Goal: Task Accomplishment & Management: Use online tool/utility

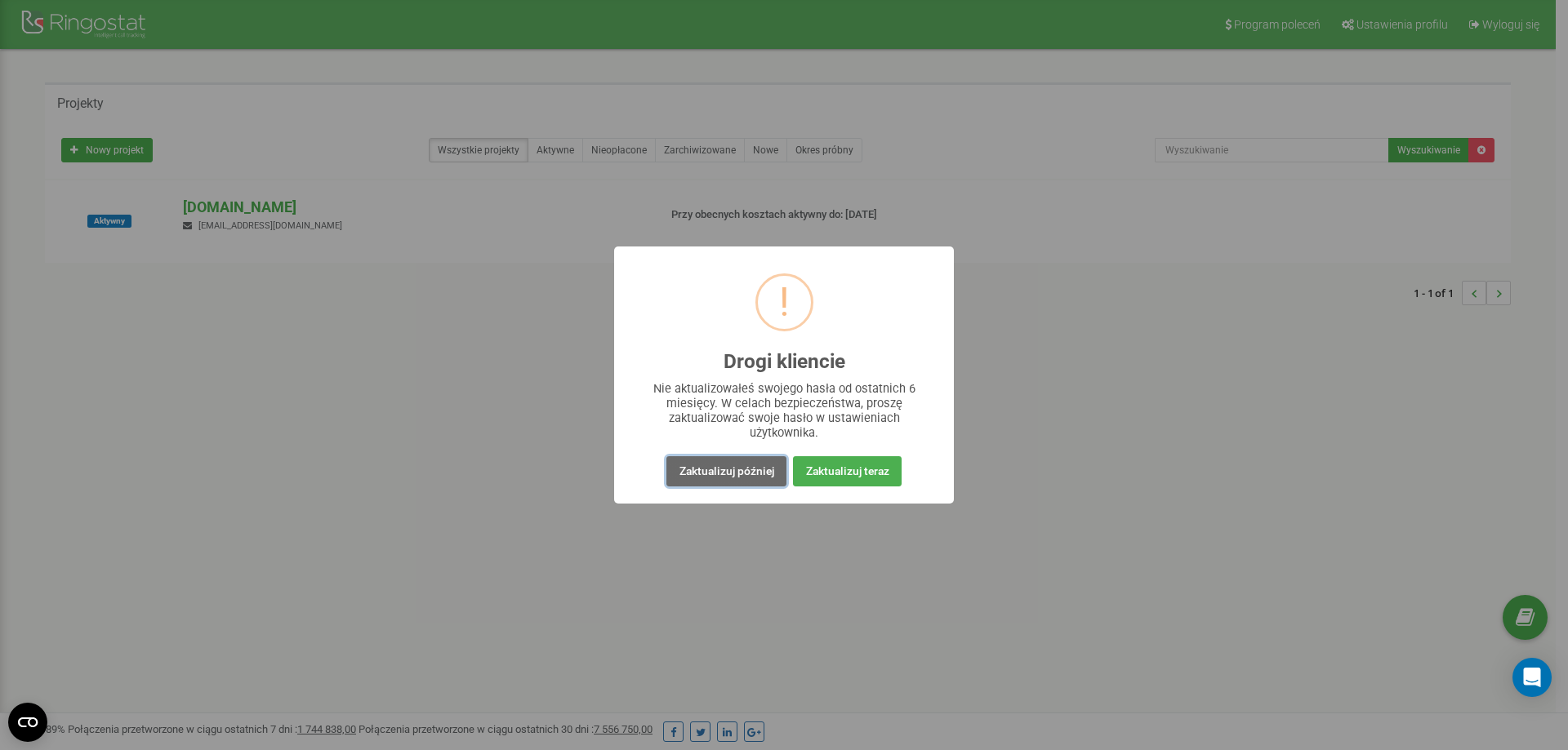
click at [765, 473] on button "Zaktualizuj później" at bounding box center [726, 471] width 119 height 31
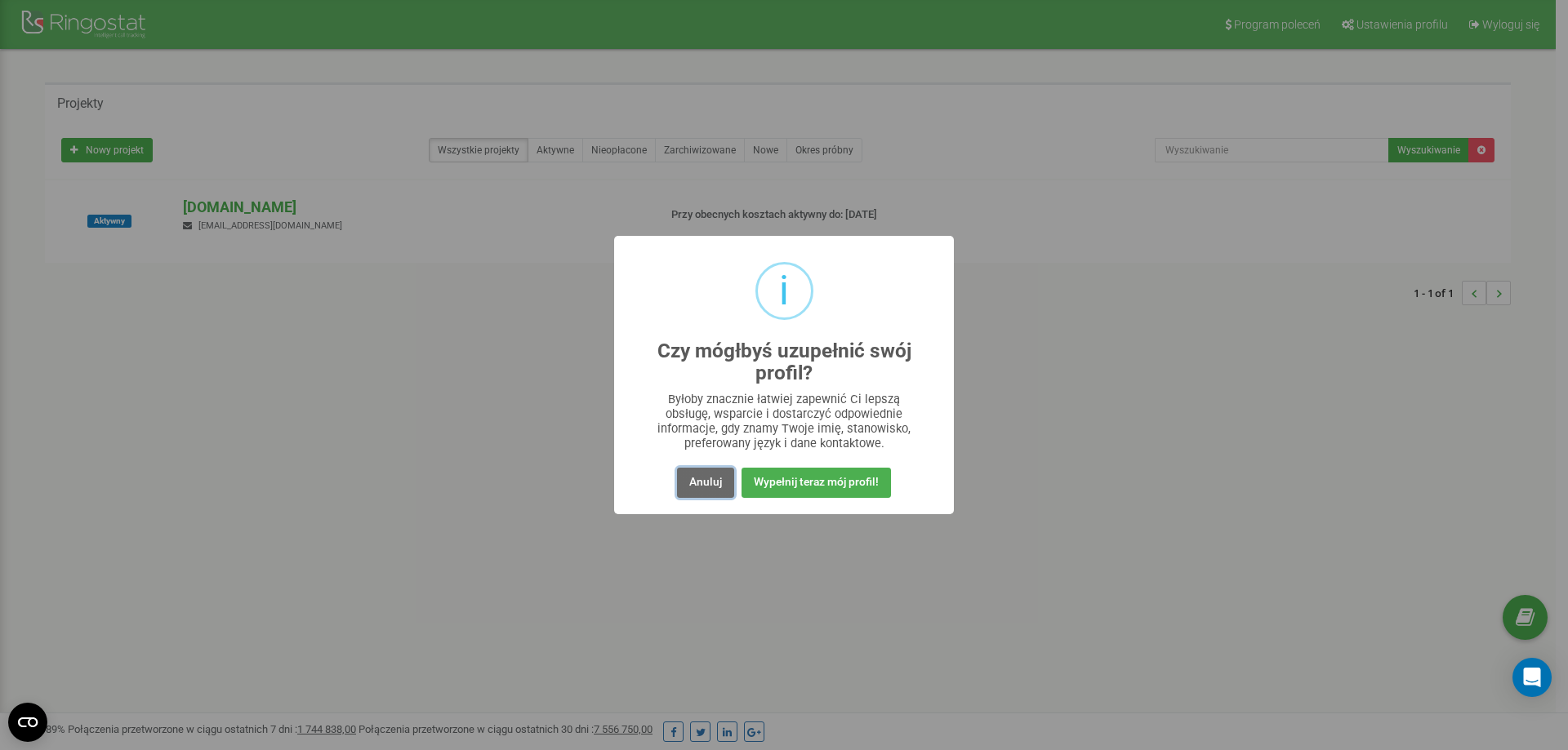
click at [704, 473] on button "Anuluj" at bounding box center [706, 483] width 57 height 31
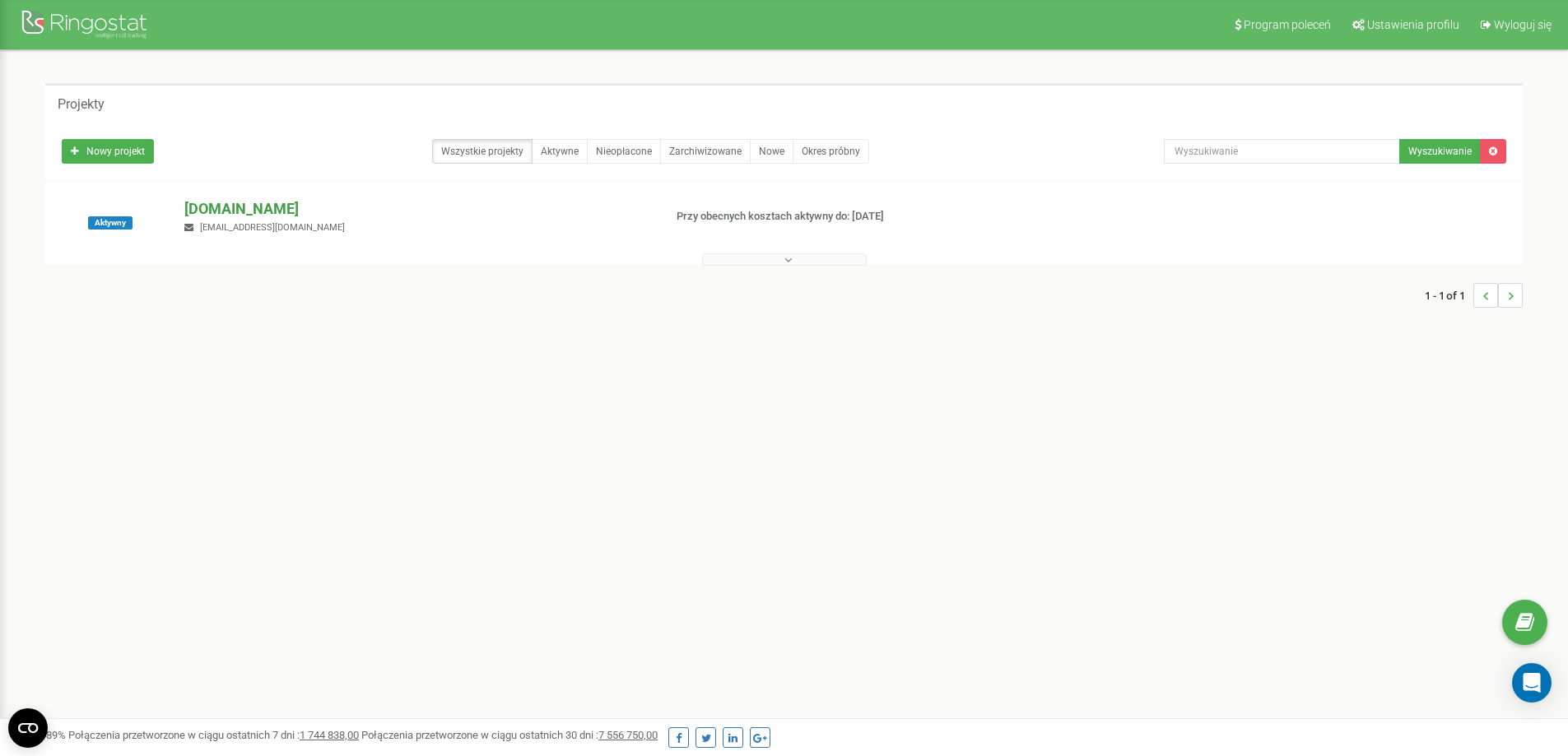
click at [296, 203] on p "[DOMAIN_NAME]" at bounding box center [417, 208] width 465 height 21
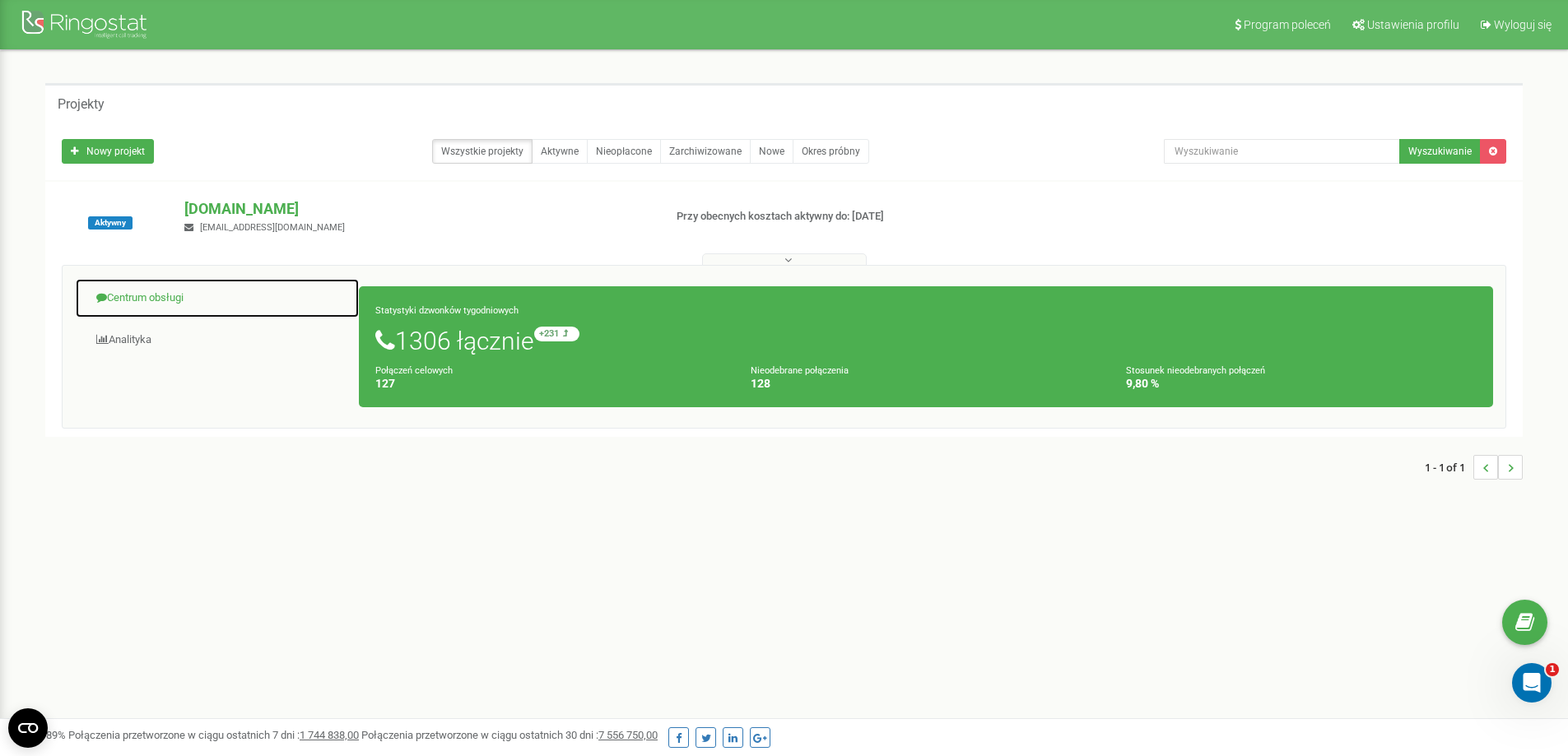
click at [194, 294] on link "Centrum obsługi" at bounding box center [216, 298] width 284 height 40
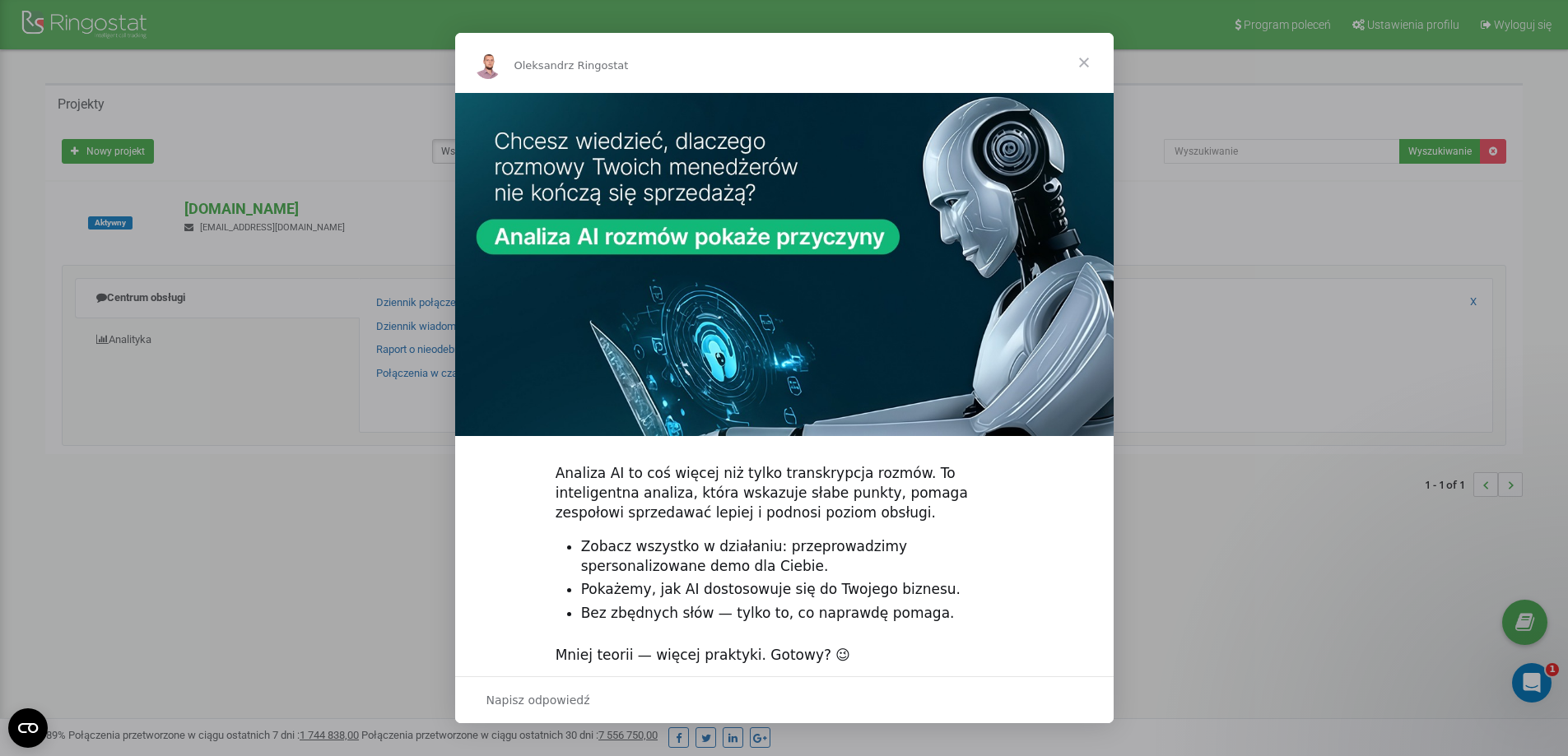
scroll to position [73, 0]
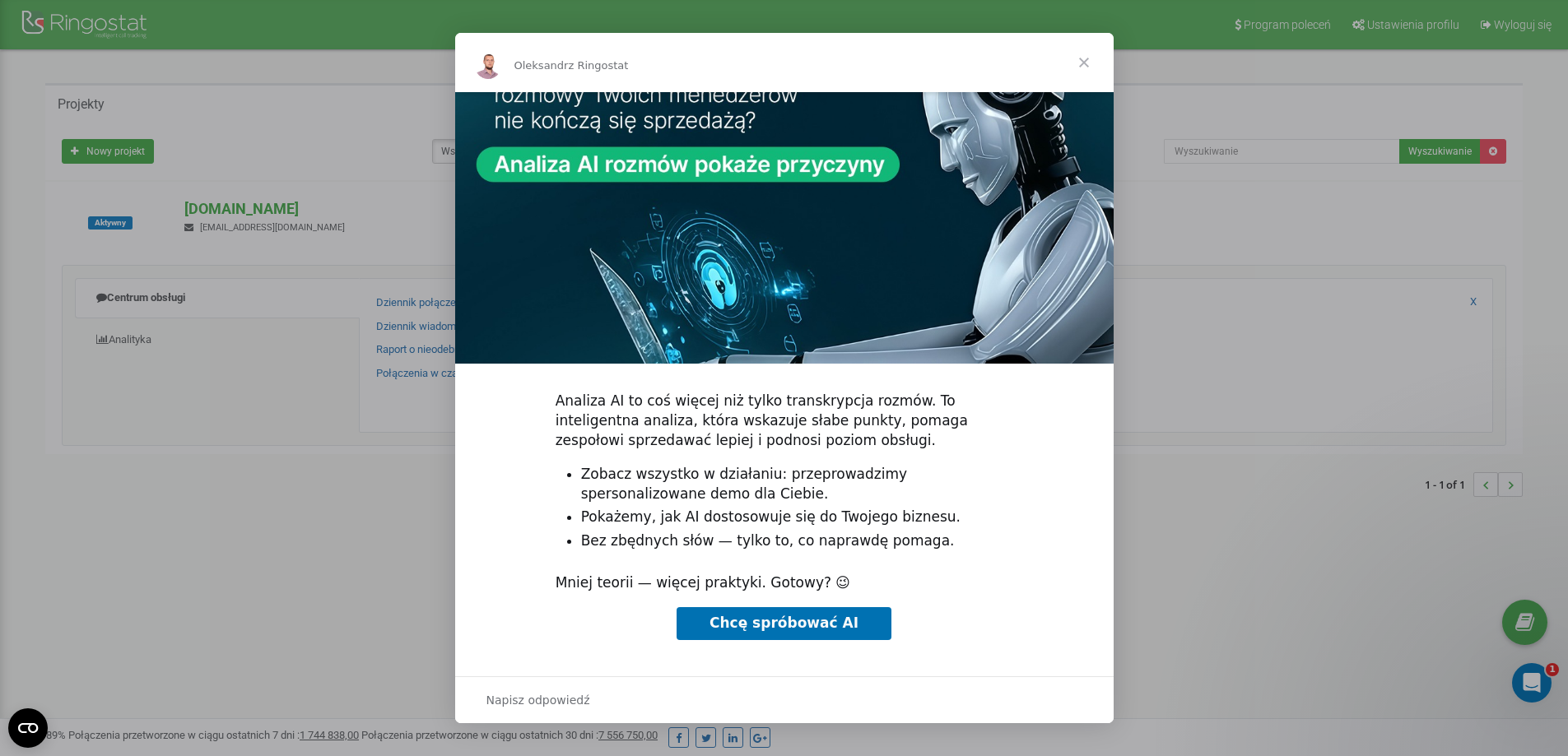
click at [1082, 63] on span "Zamknij" at bounding box center [1083, 62] width 59 height 59
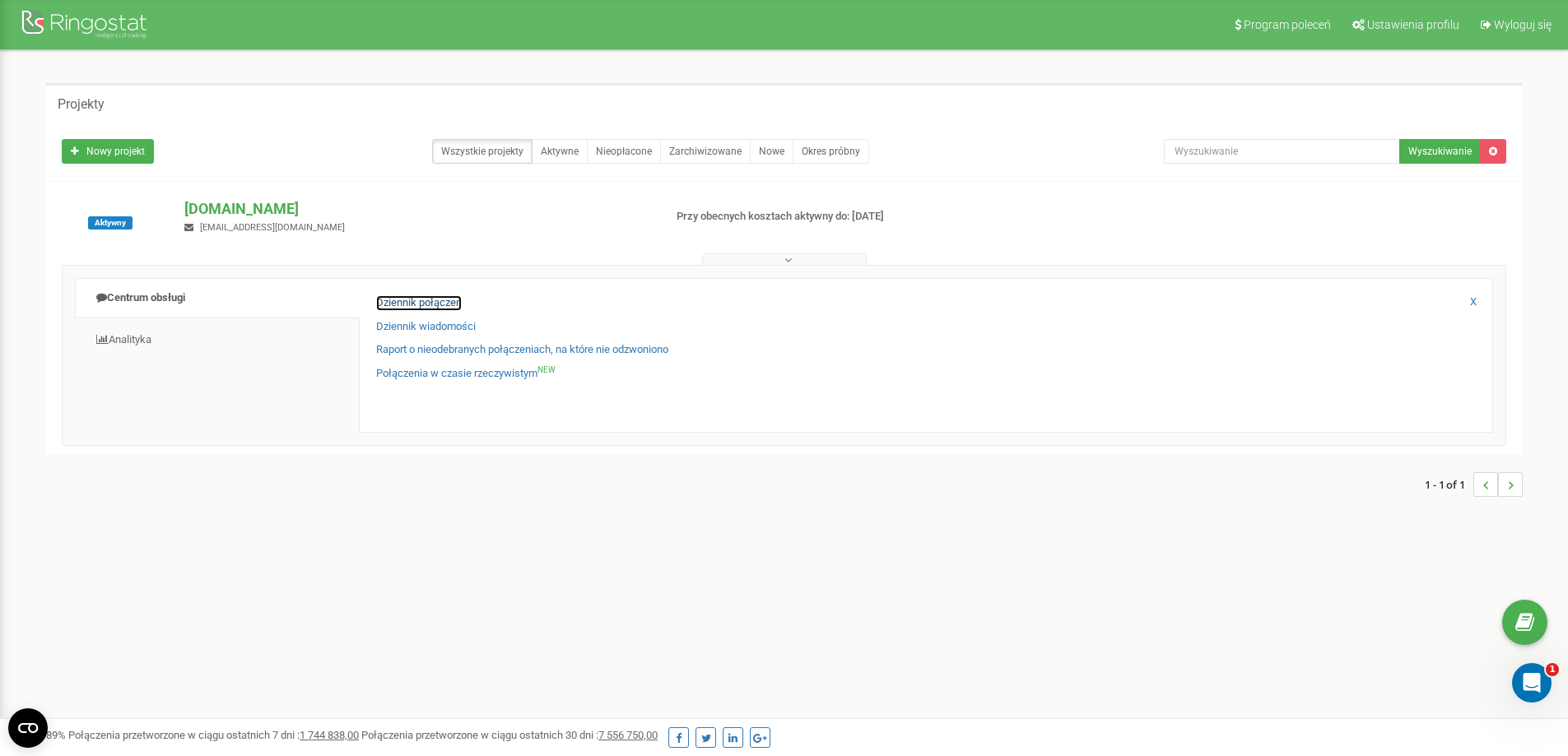
click at [430, 299] on link "Dziennik połączeń" at bounding box center [419, 303] width 86 height 16
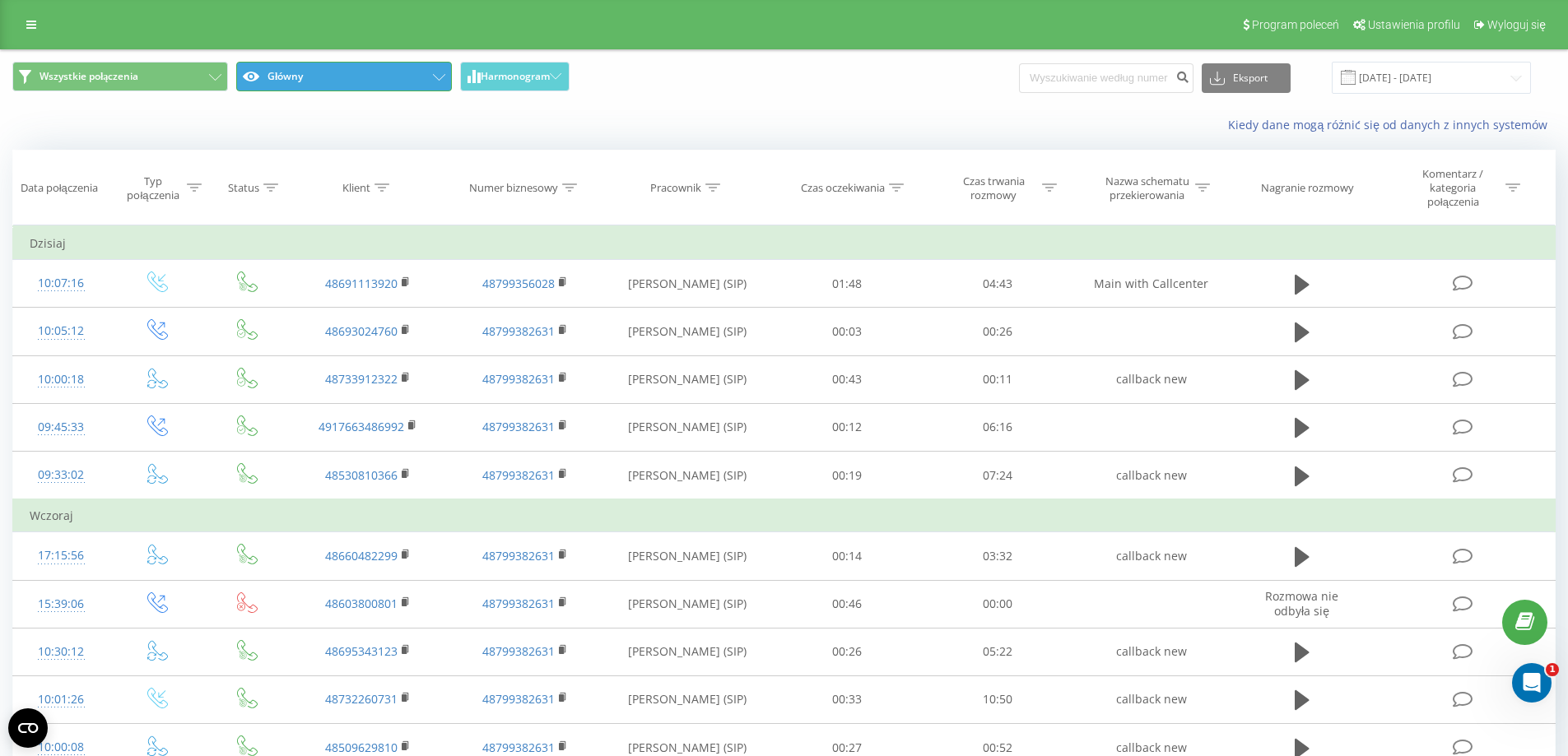
click at [285, 73] on button "Główny" at bounding box center [344, 77] width 215 height 30
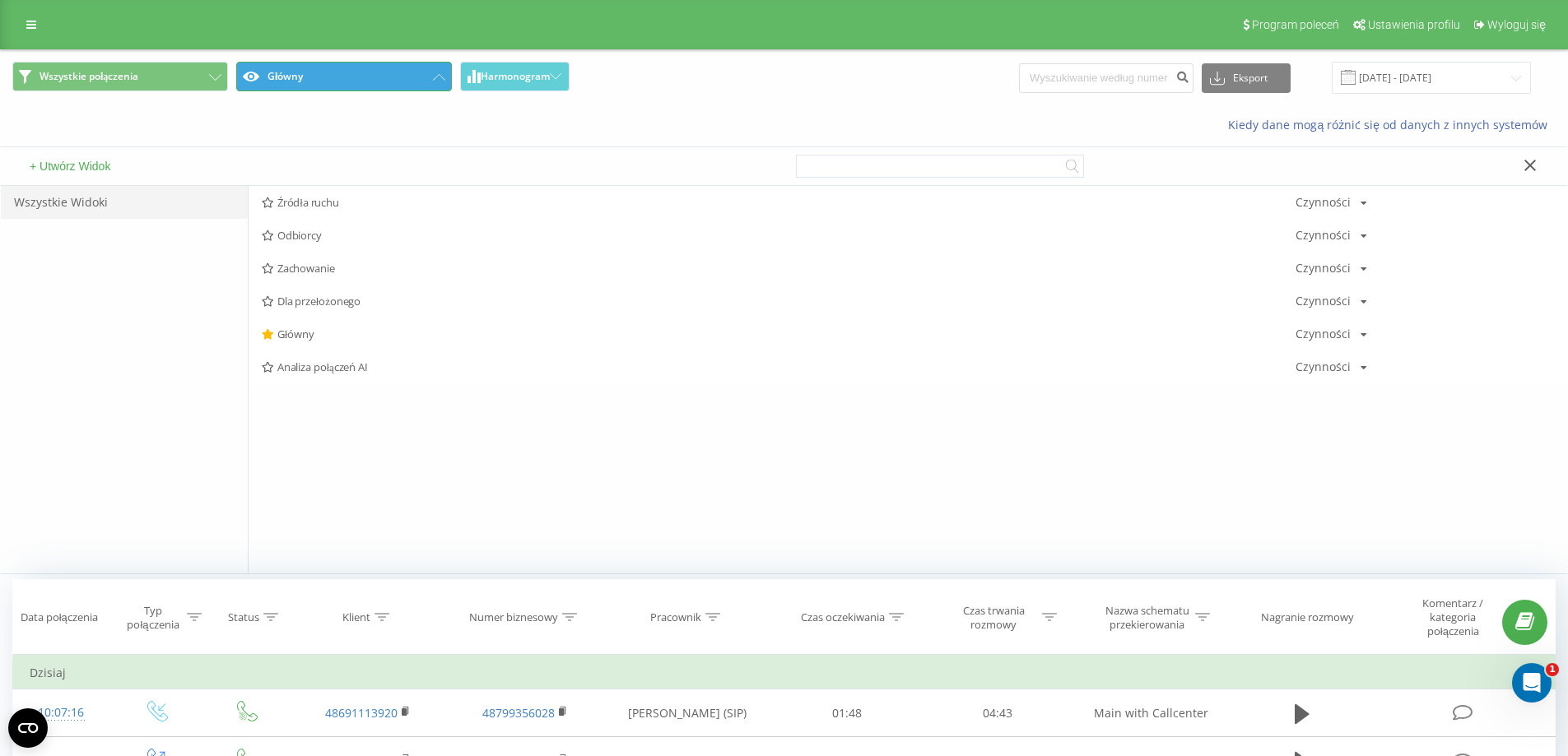
click at [285, 73] on button "Główny" at bounding box center [344, 77] width 215 height 30
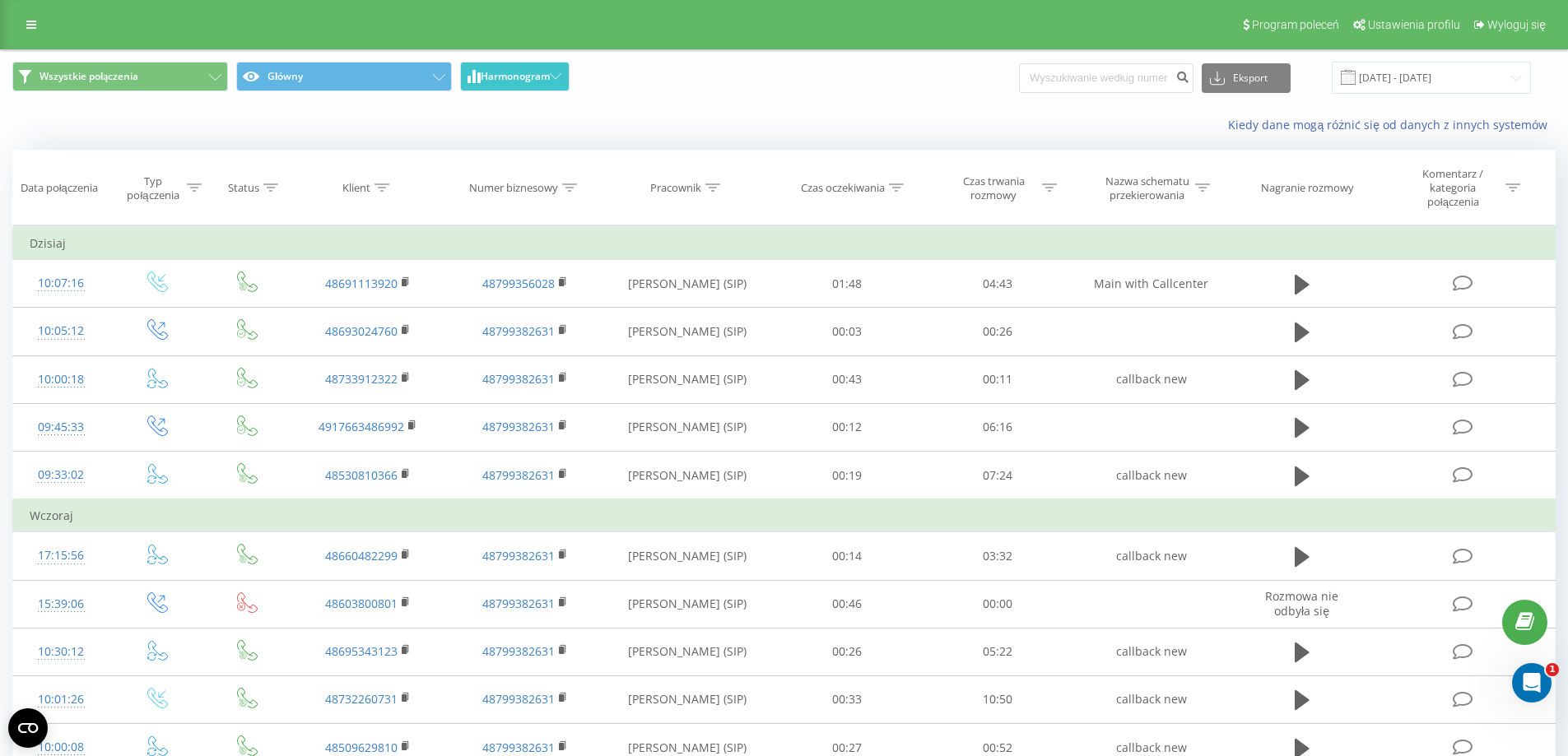
click at [516, 77] on span "Harmonogram" at bounding box center [515, 77] width 69 height 12
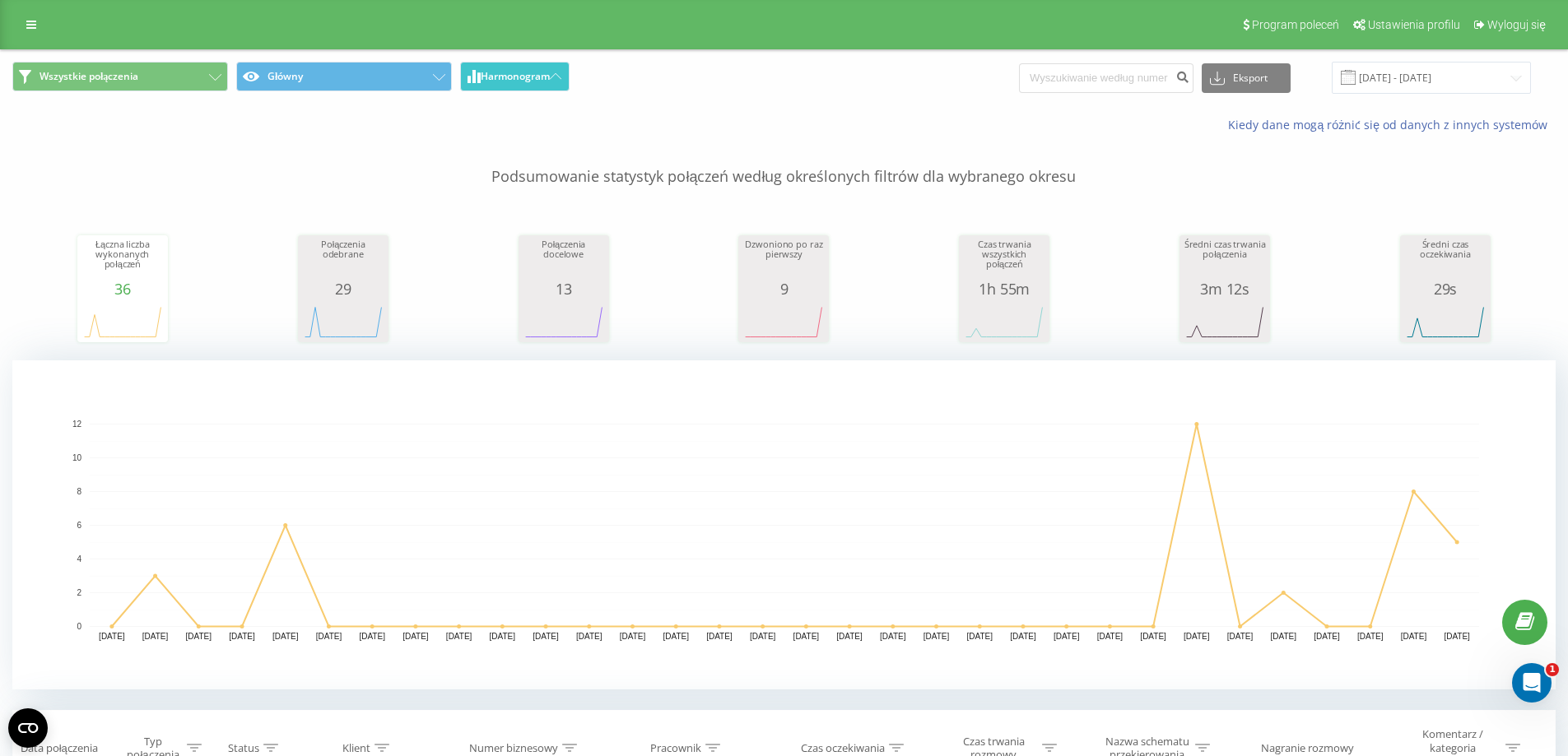
click at [520, 77] on span "Harmonogram" at bounding box center [515, 77] width 69 height 12
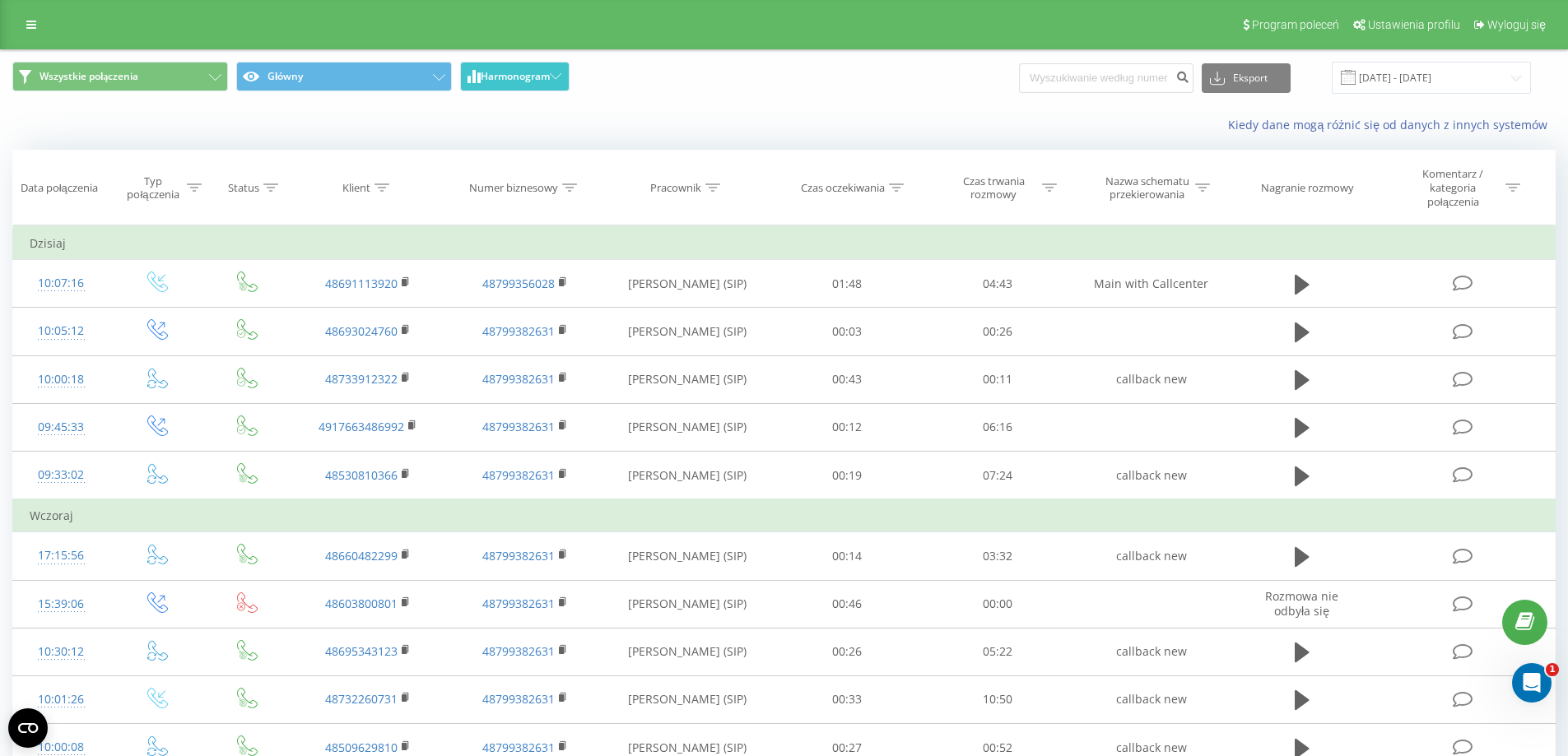
click at [450, 77] on span "Wszystkie połączenia Główny Harmonogram" at bounding box center [391, 78] width 759 height 32
click at [483, 77] on span "Harmonogram" at bounding box center [515, 77] width 69 height 12
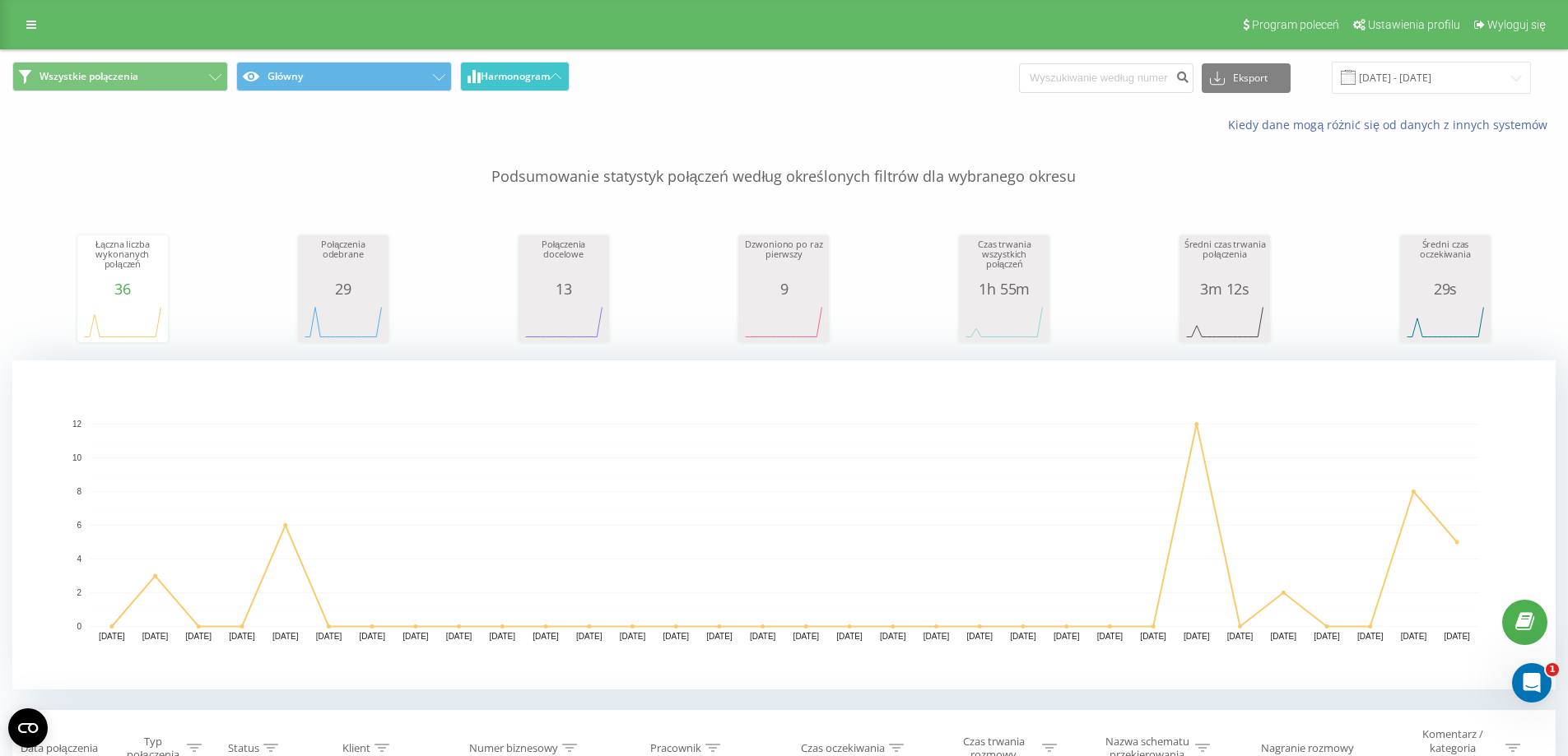
click at [483, 77] on span "Harmonogram" at bounding box center [515, 77] width 69 height 12
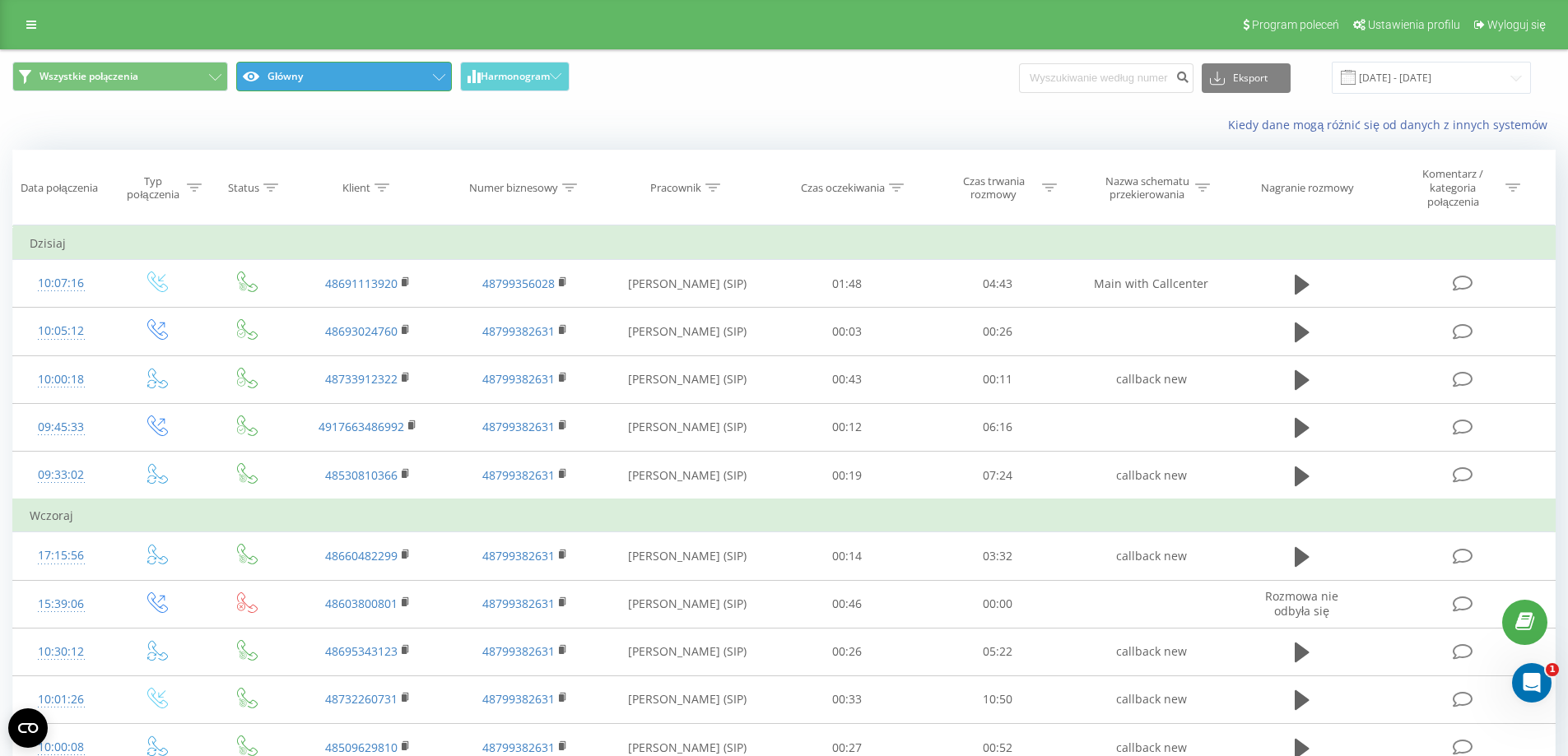
click at [440, 76] on icon at bounding box center [439, 77] width 12 height 7
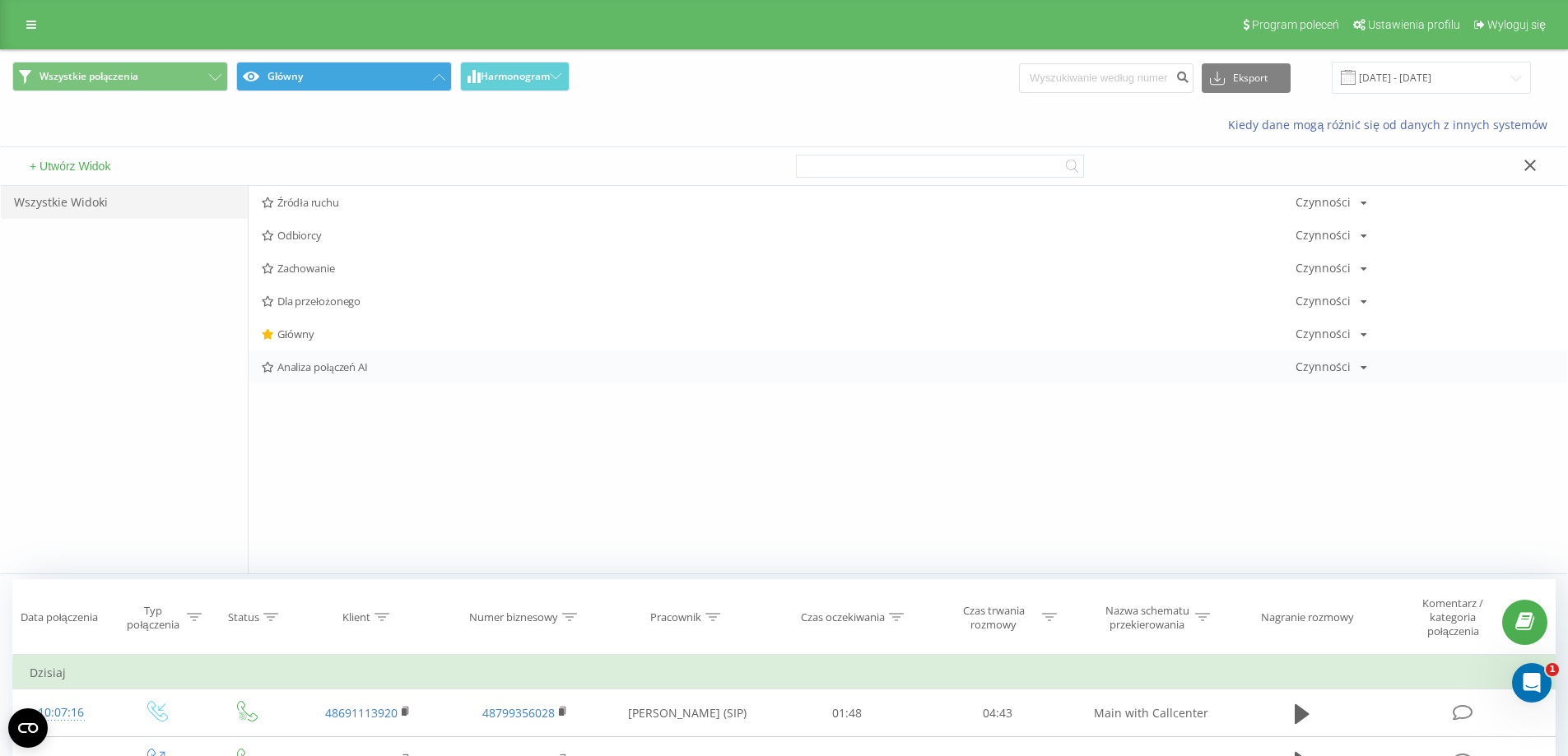
click at [314, 365] on span "Analiza połączeń AI" at bounding box center [778, 367] width 1033 height 12
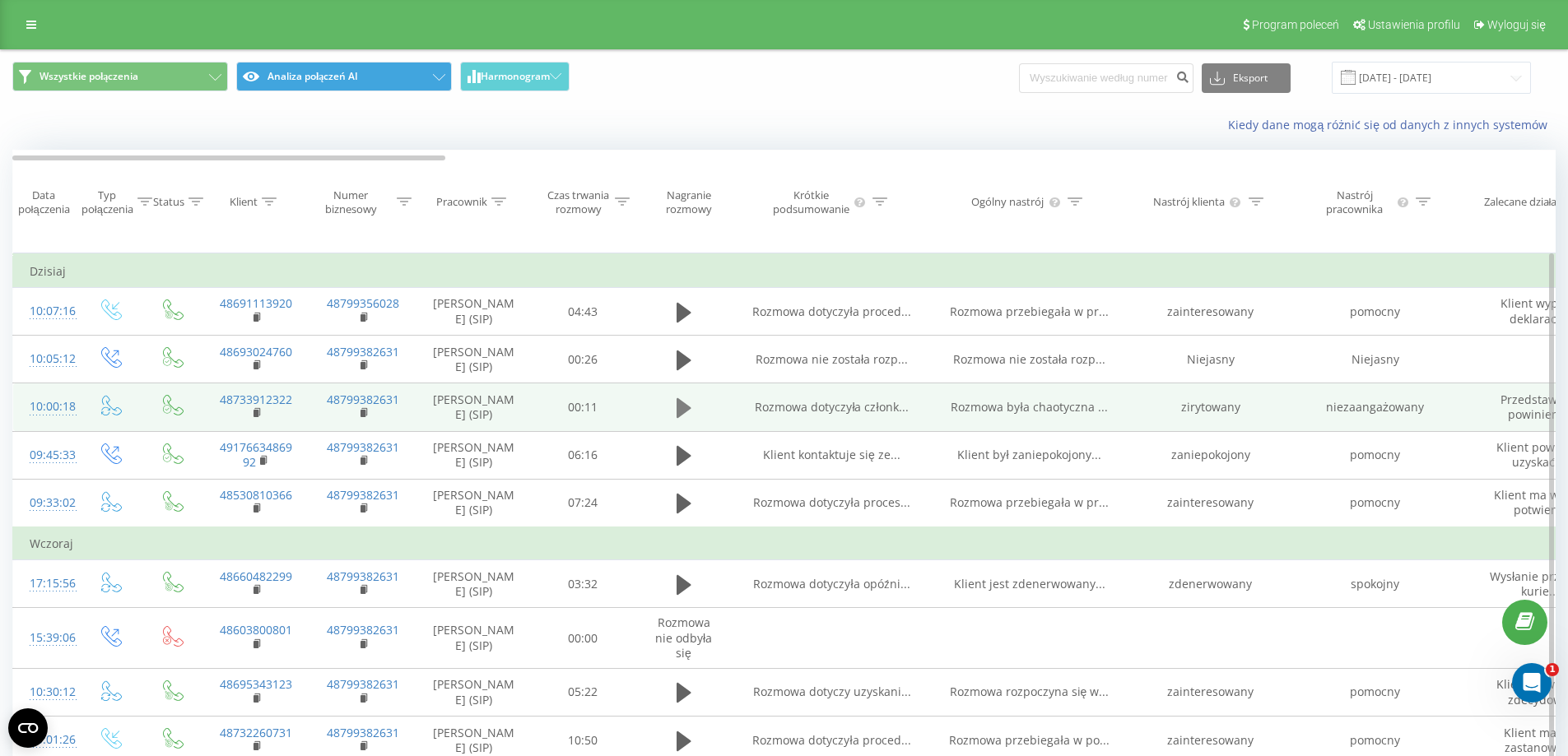
click at [678, 414] on icon at bounding box center [683, 408] width 15 height 20
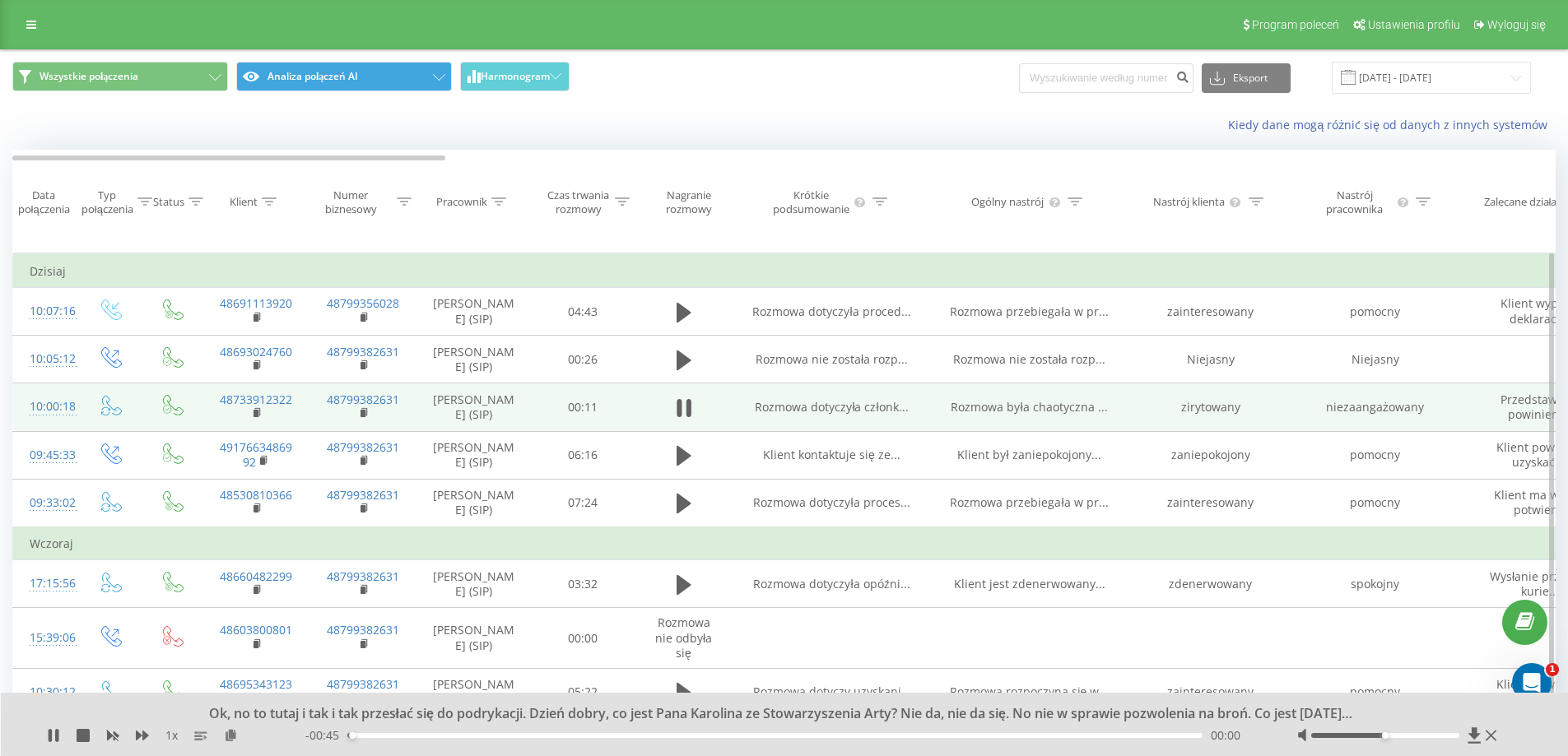
click at [1398, 737] on div at bounding box center [1384, 735] width 148 height 5
drag, startPoint x: 1408, startPoint y: 736, endPoint x: 1459, endPoint y: 726, distance: 52.0
click at [1459, 726] on div "Ok, no to tutaj i tak i tak przesłać się do podrykacji. Dzień dobry, co jest Pa…" at bounding box center [785, 725] width 1568 height 64
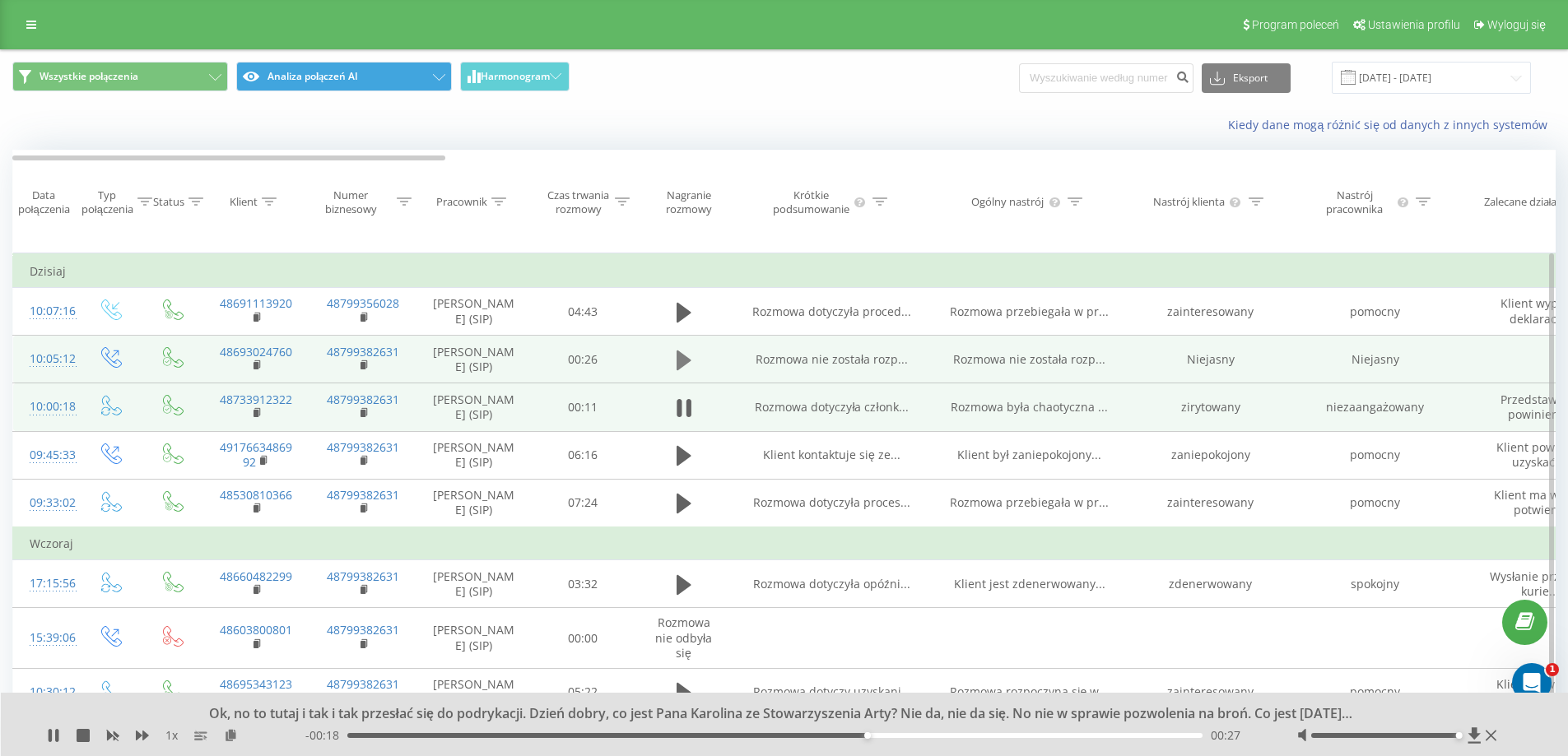
click at [682, 364] on icon at bounding box center [683, 360] width 15 height 20
click at [463, 740] on div "- 00:26 00:00 00:00" at bounding box center [780, 735] width 951 height 16
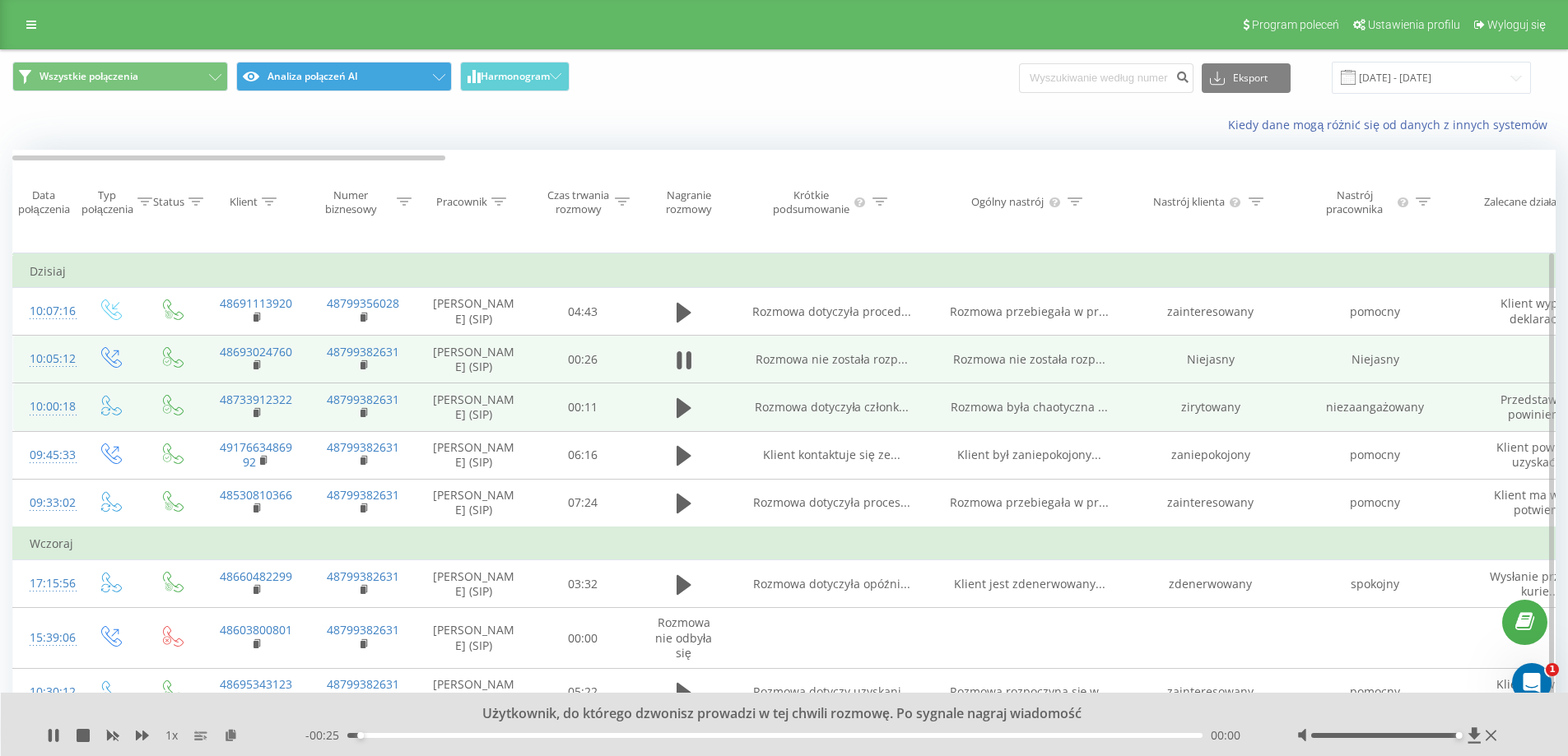
click at [493, 735] on div "00:00" at bounding box center [775, 735] width 856 height 5
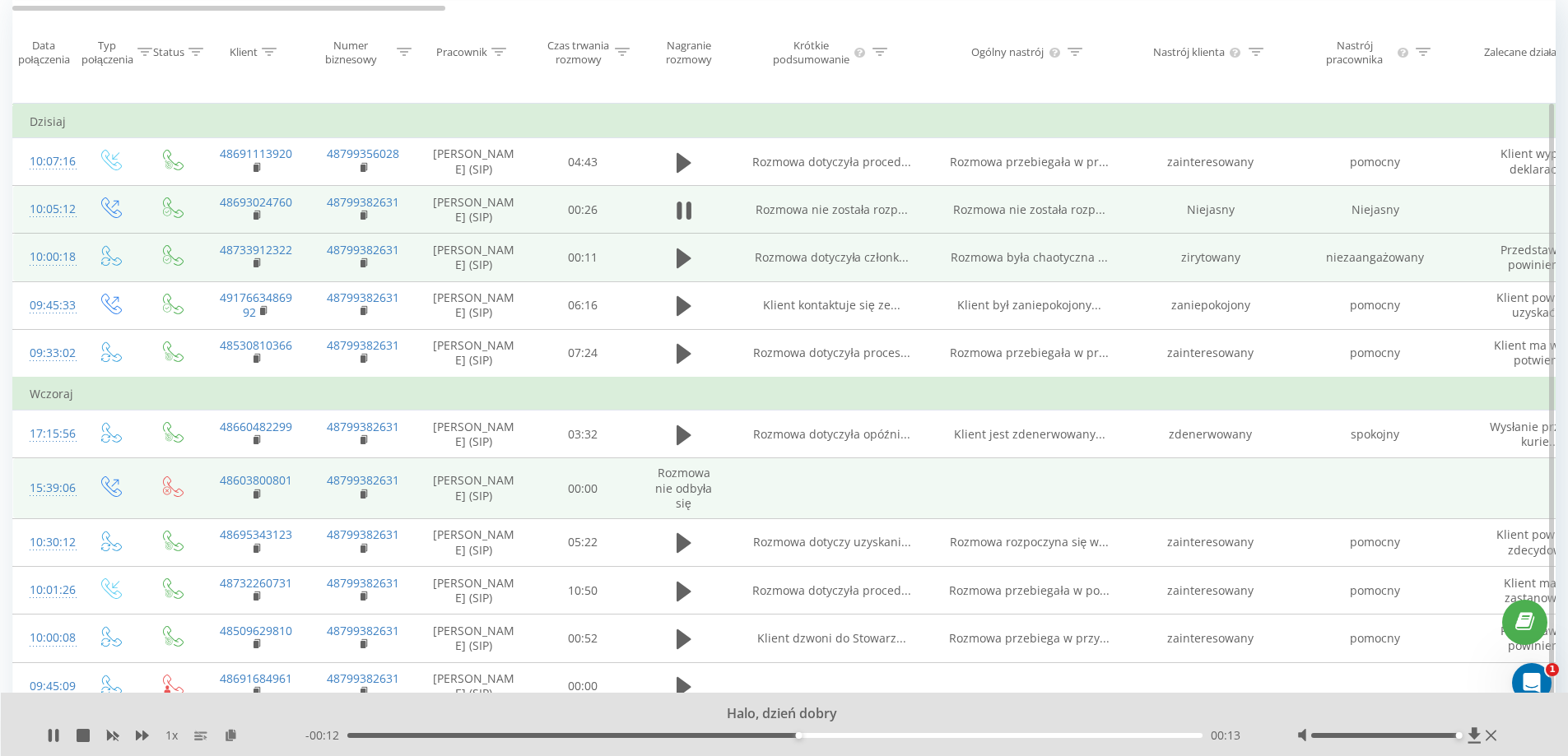
scroll to position [165, 0]
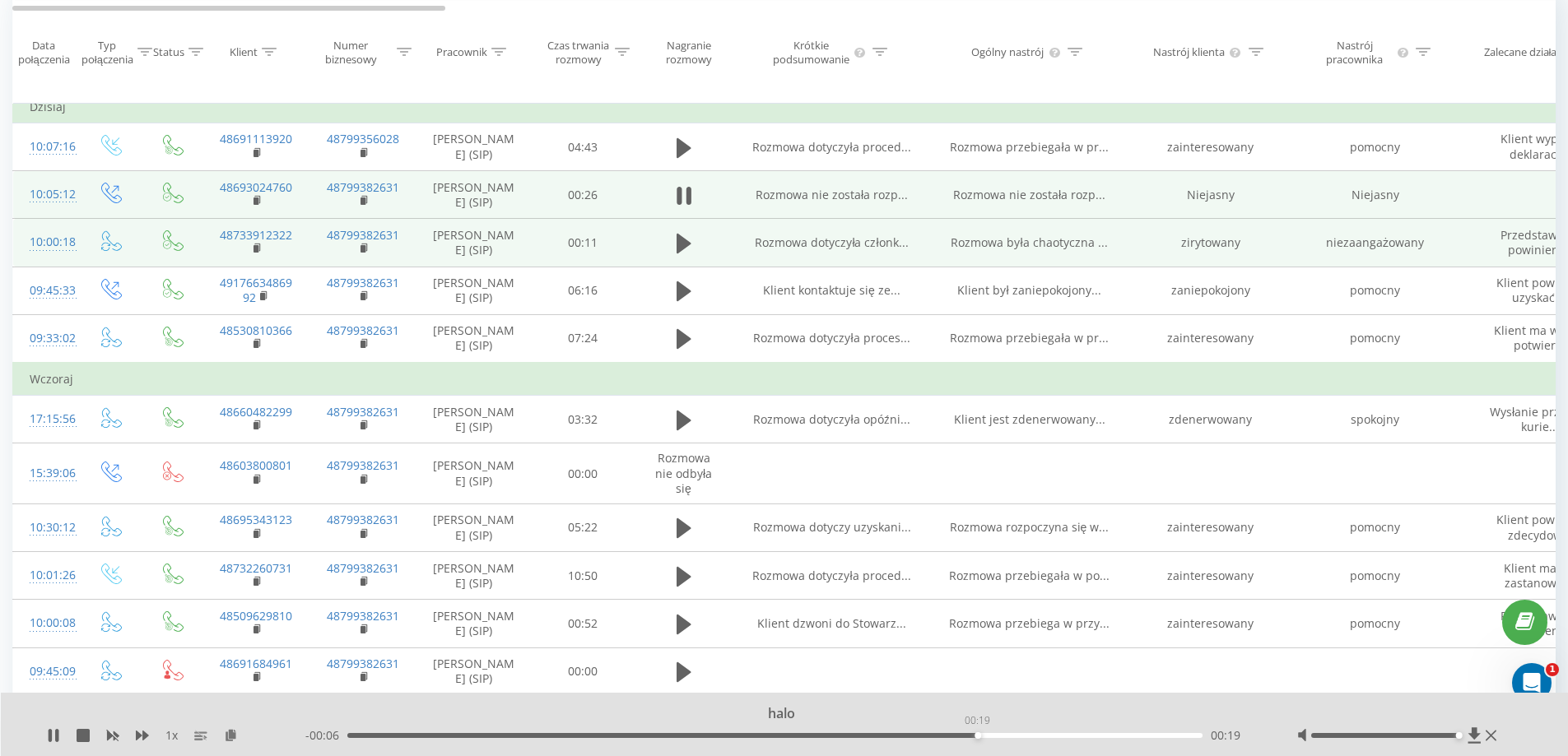
click at [977, 735] on div "00:19" at bounding box center [775, 735] width 856 height 5
click at [1085, 736] on div "00:22" at bounding box center [775, 735] width 856 height 5
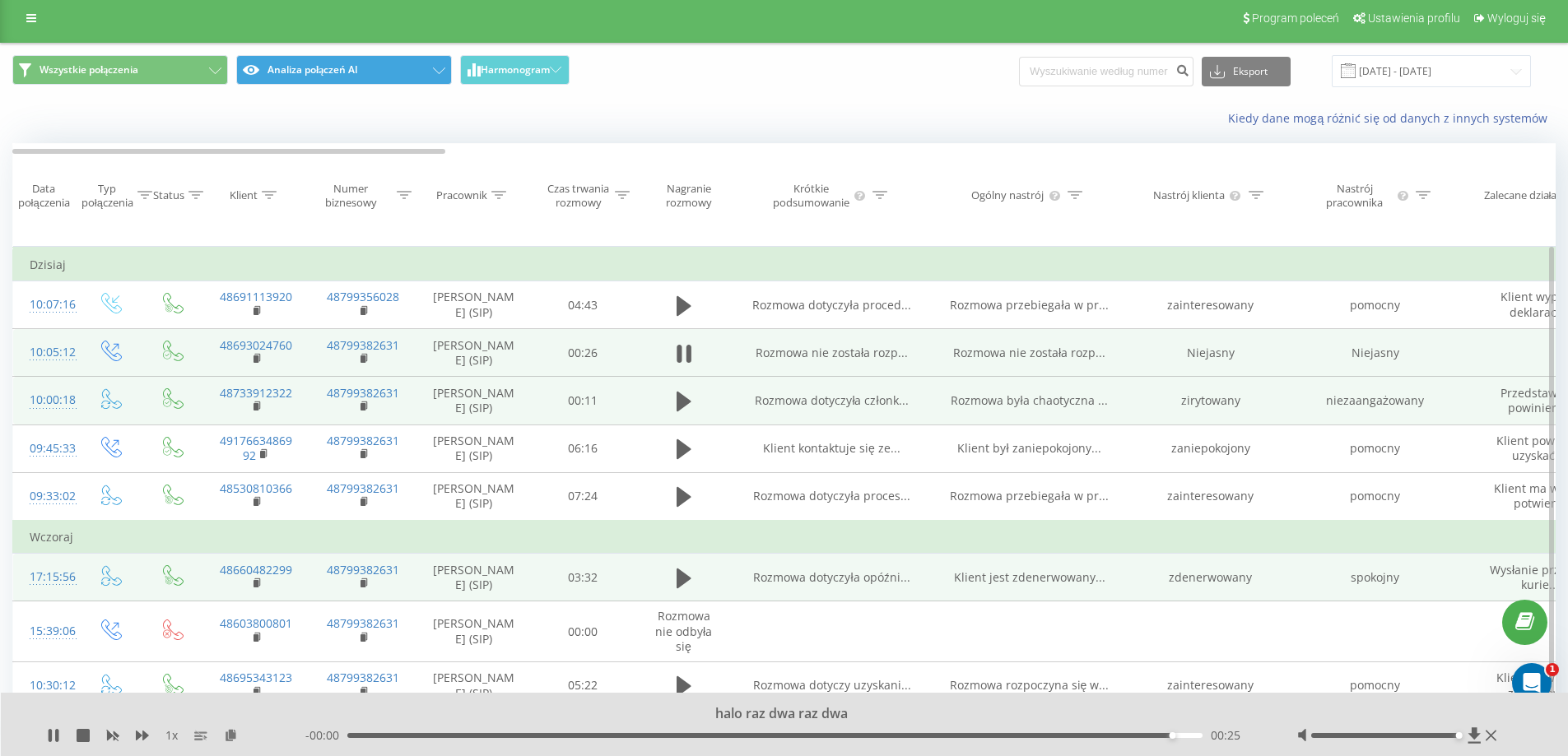
scroll to position [0, 0]
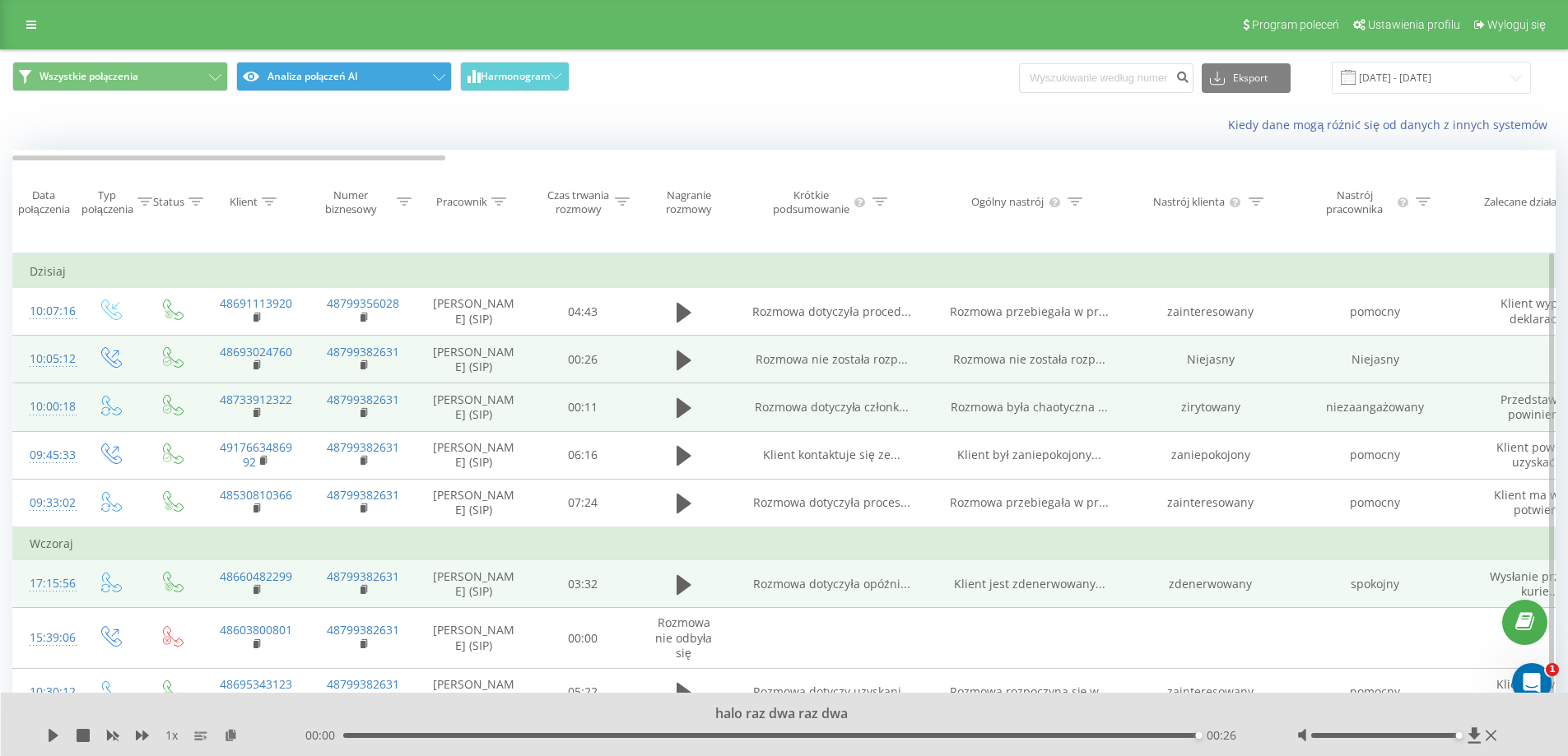
click at [665, 590] on td at bounding box center [683, 584] width 99 height 48
click at [680, 589] on icon at bounding box center [683, 585] width 15 height 20
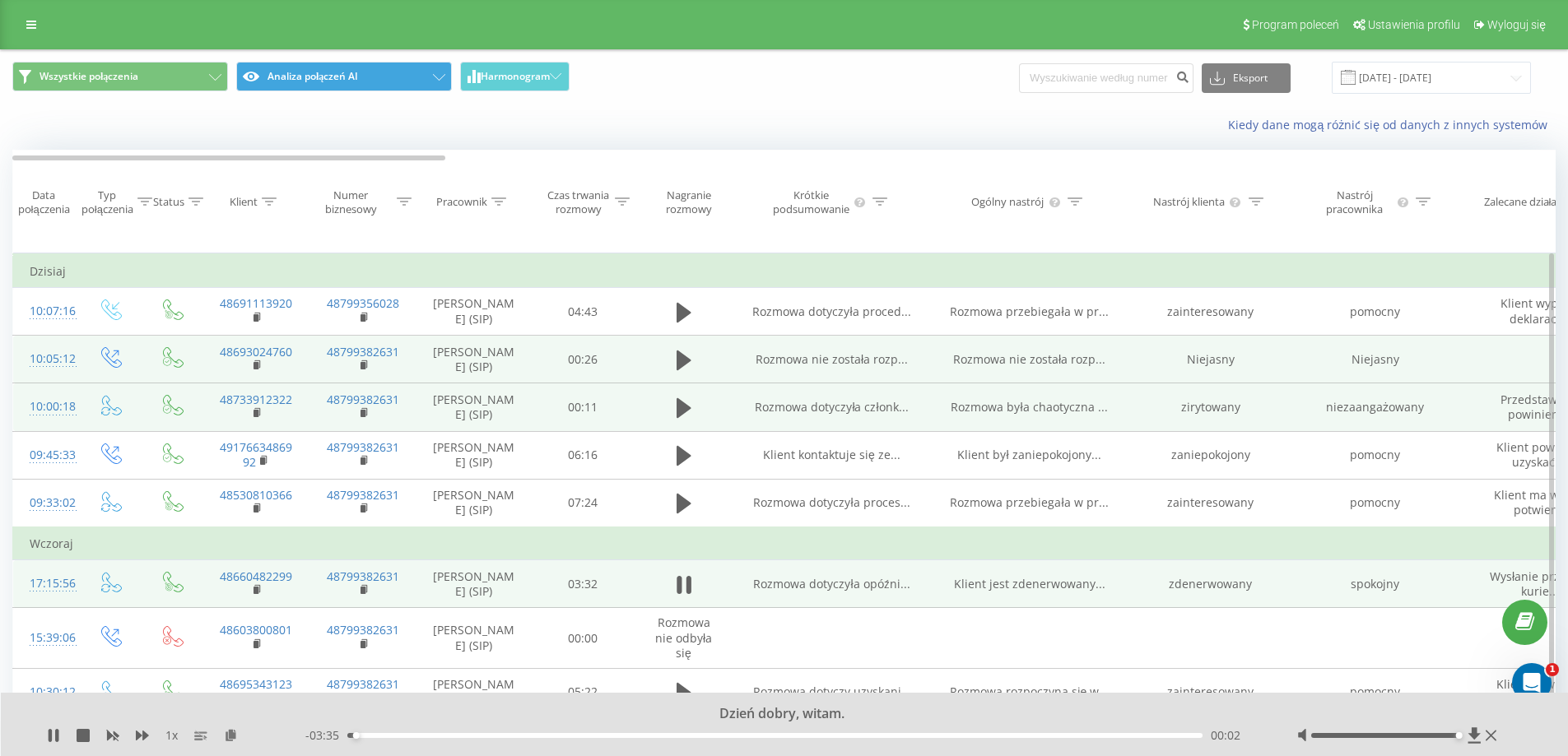
click at [383, 730] on div "- 03:35 00:02 00:02" at bounding box center [780, 735] width 951 height 16
click at [384, 734] on div "00:02" at bounding box center [775, 735] width 856 height 5
click at [447, 734] on div "00:12" at bounding box center [775, 735] width 856 height 5
click at [646, 736] on div "00:30" at bounding box center [775, 735] width 856 height 5
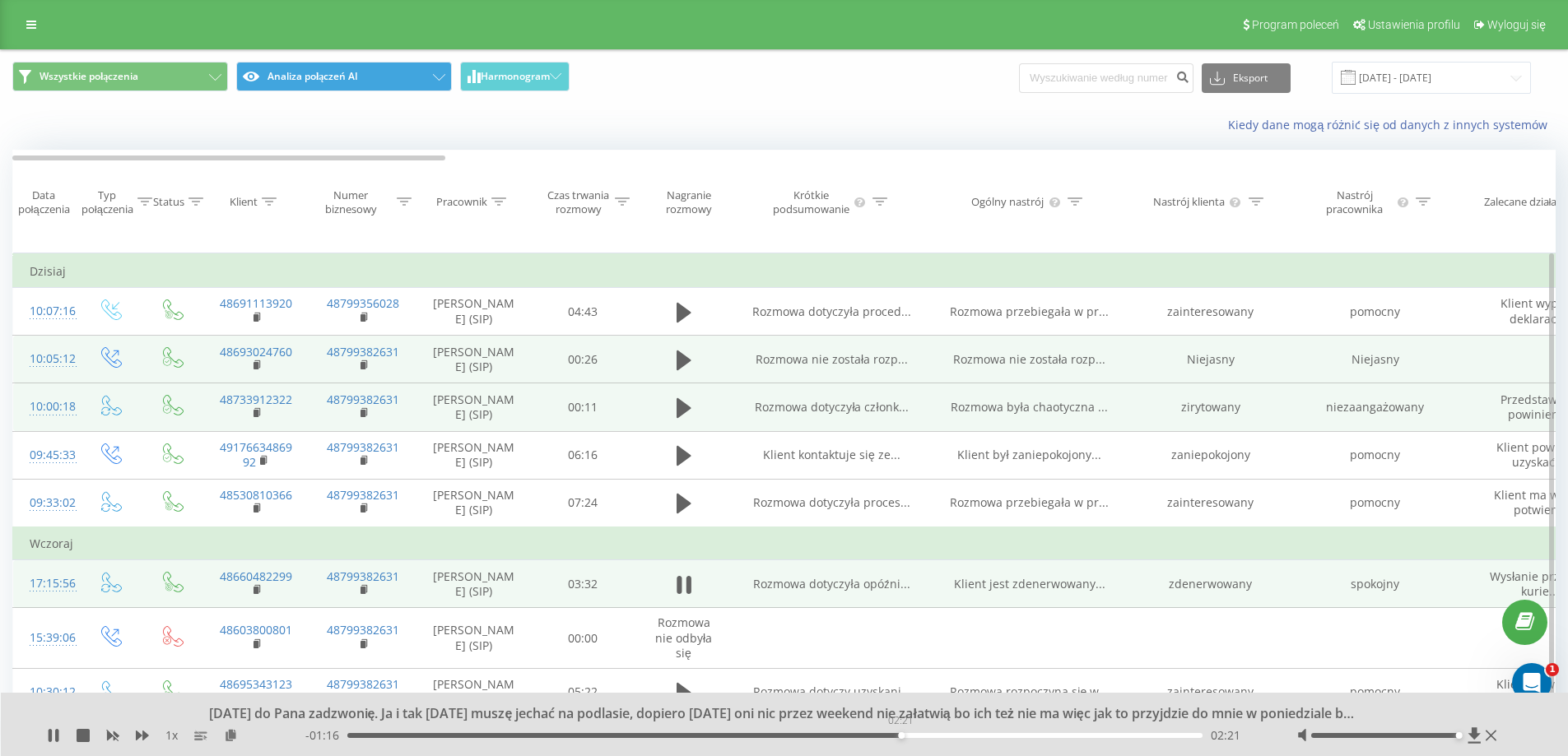
click at [901, 735] on div "02:21" at bounding box center [775, 735] width 856 height 5
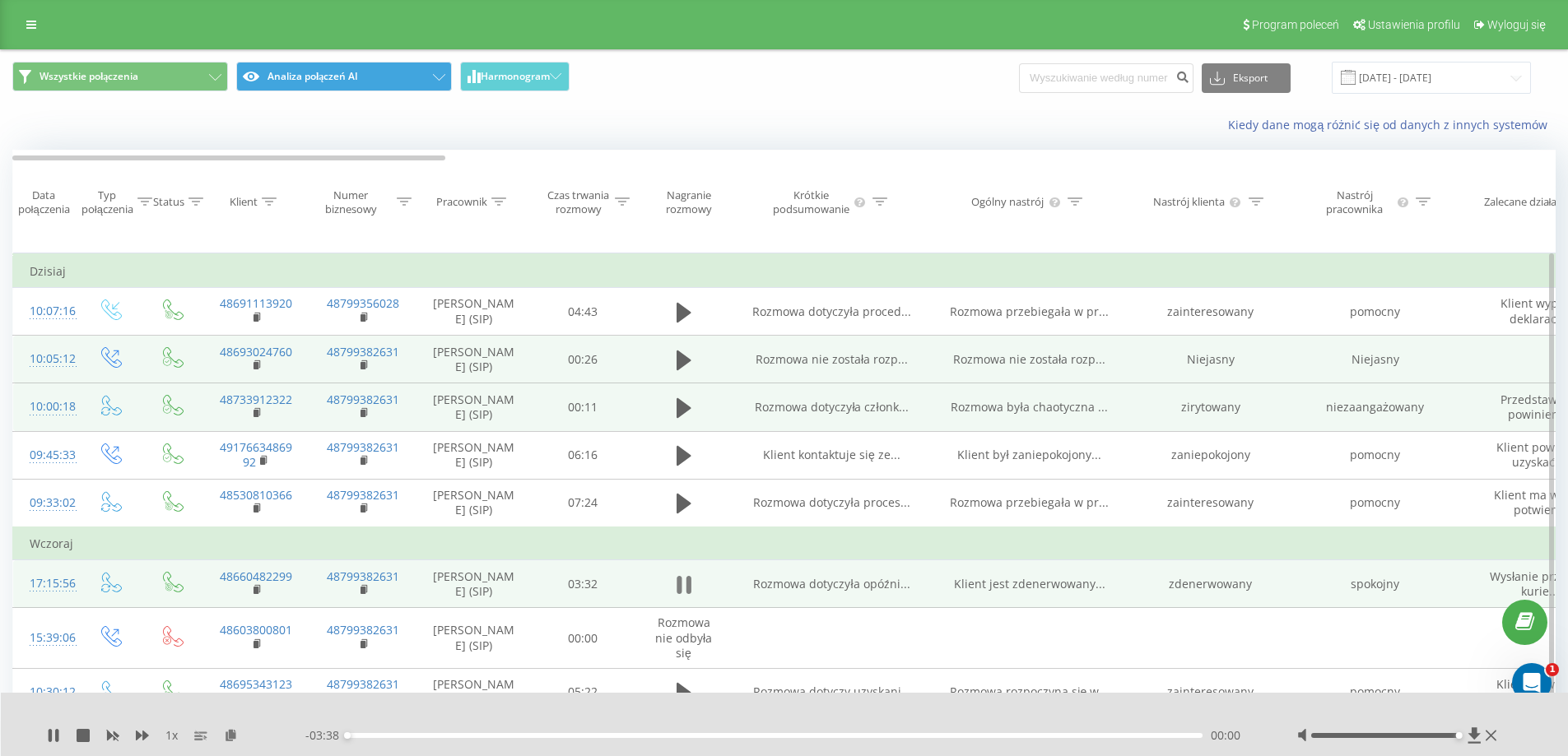
click at [675, 574] on button at bounding box center [683, 584] width 25 height 25
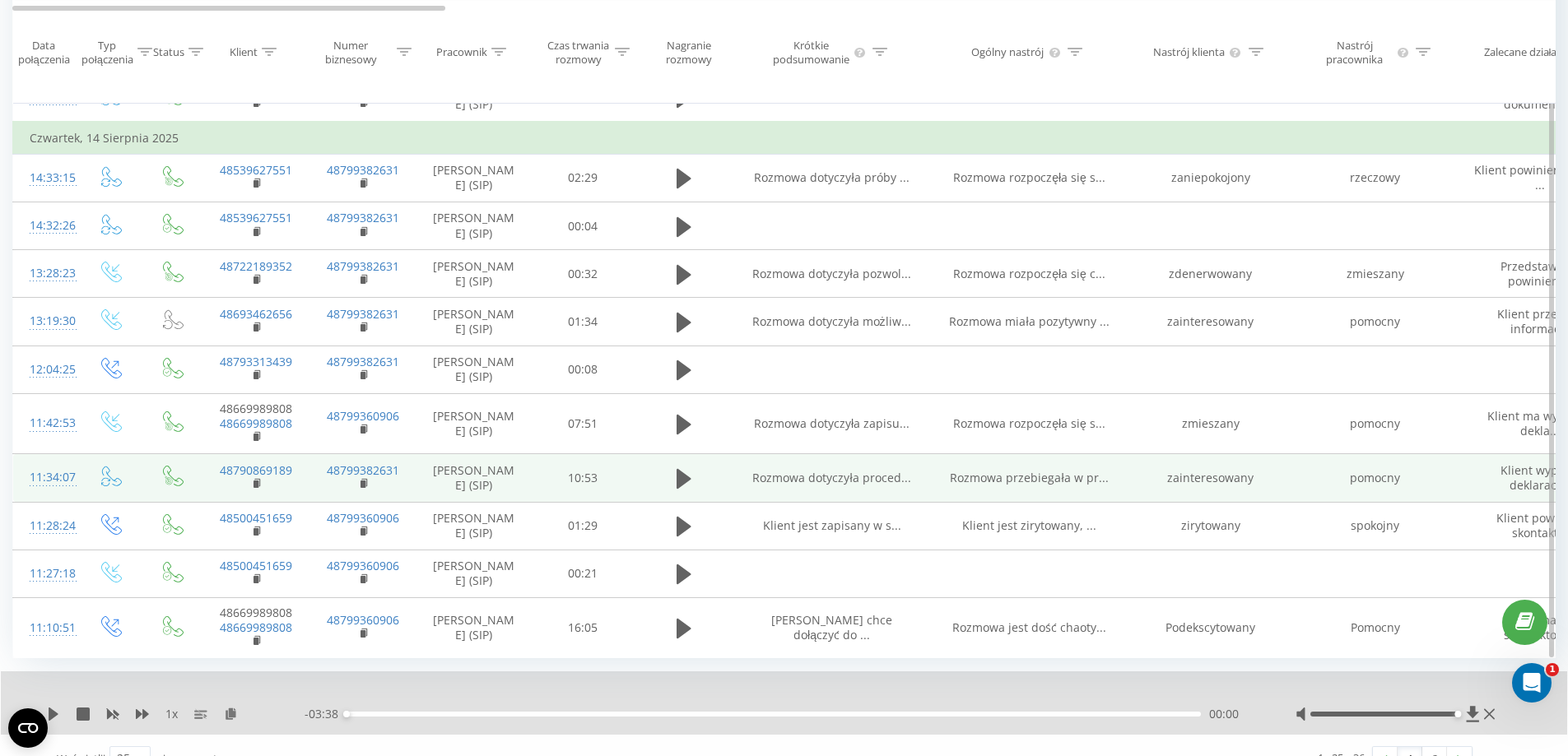
scroll to position [990, 0]
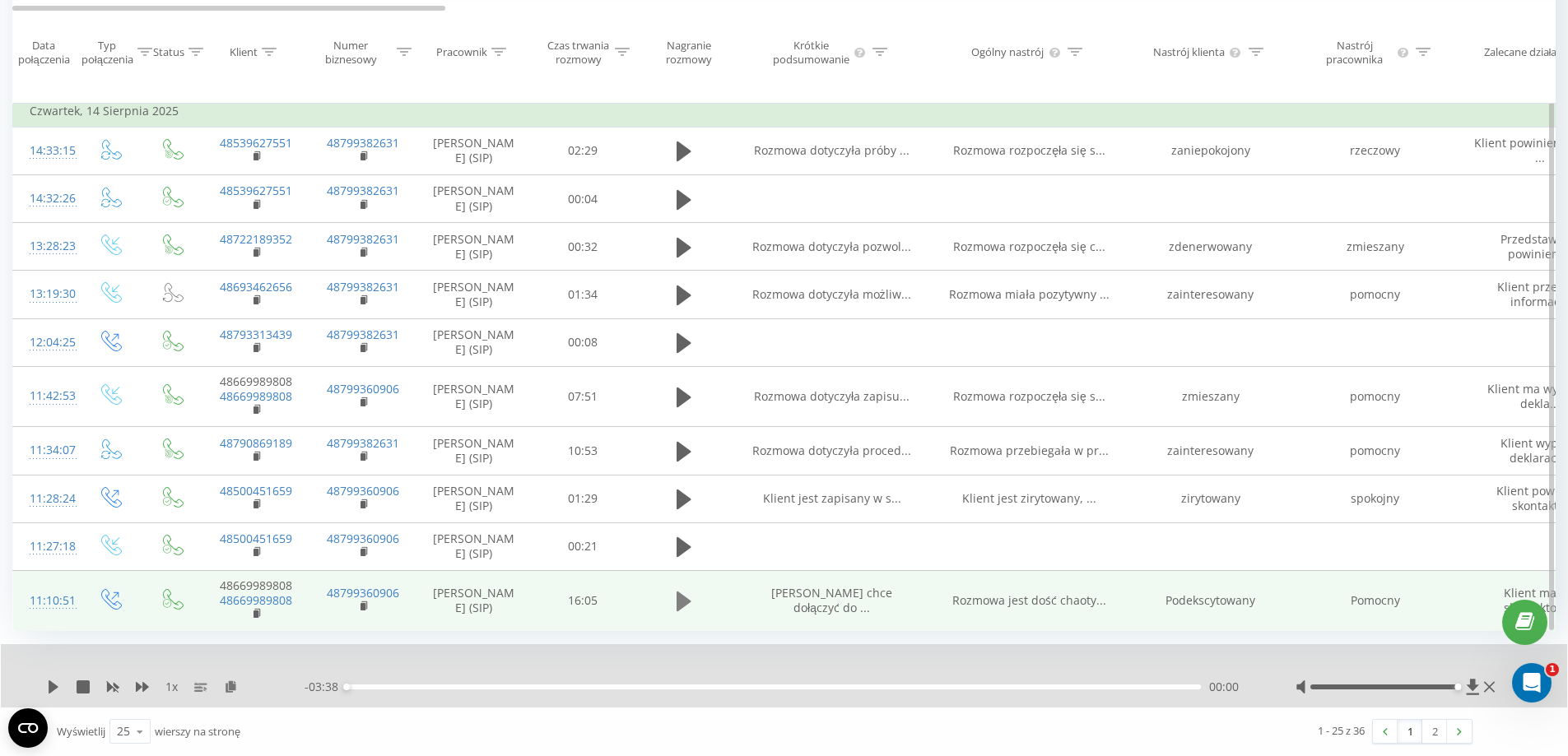
click at [676, 607] on icon at bounding box center [683, 601] width 15 height 23
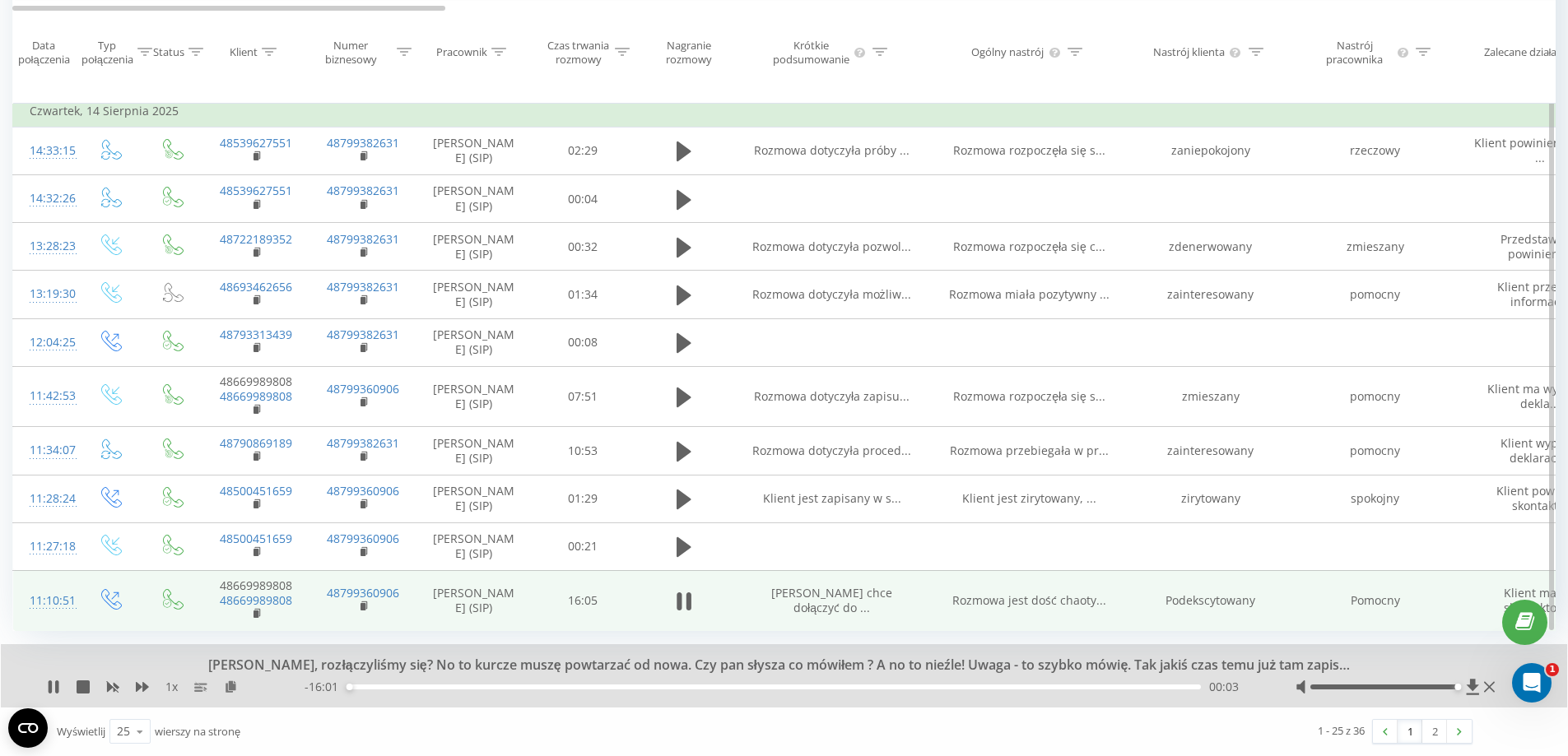
click at [416, 687] on div "00:03" at bounding box center [773, 686] width 854 height 5
click at [605, 689] on div "04:53" at bounding box center [773, 686] width 854 height 5
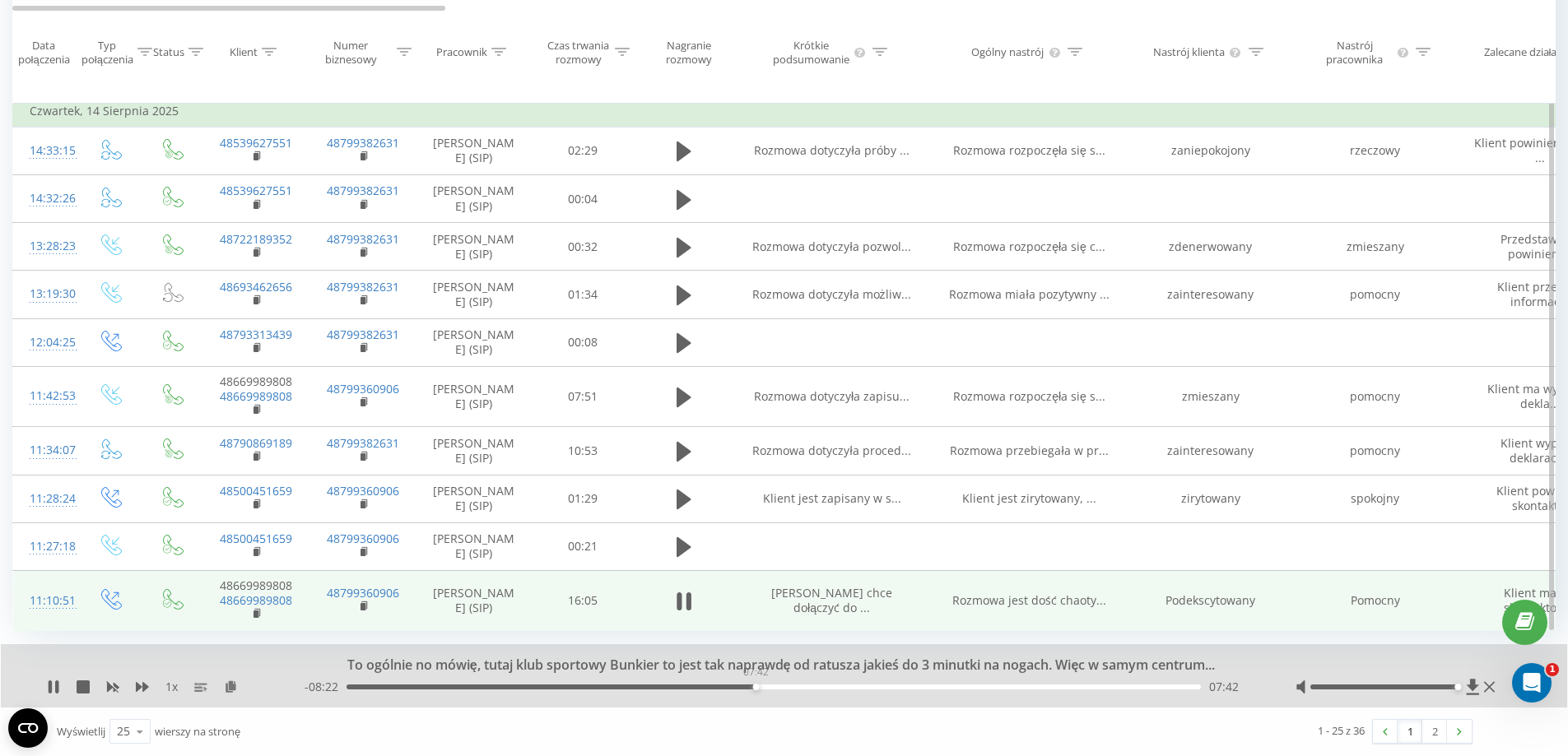
click at [755, 684] on div "07:42" at bounding box center [773, 686] width 854 height 5
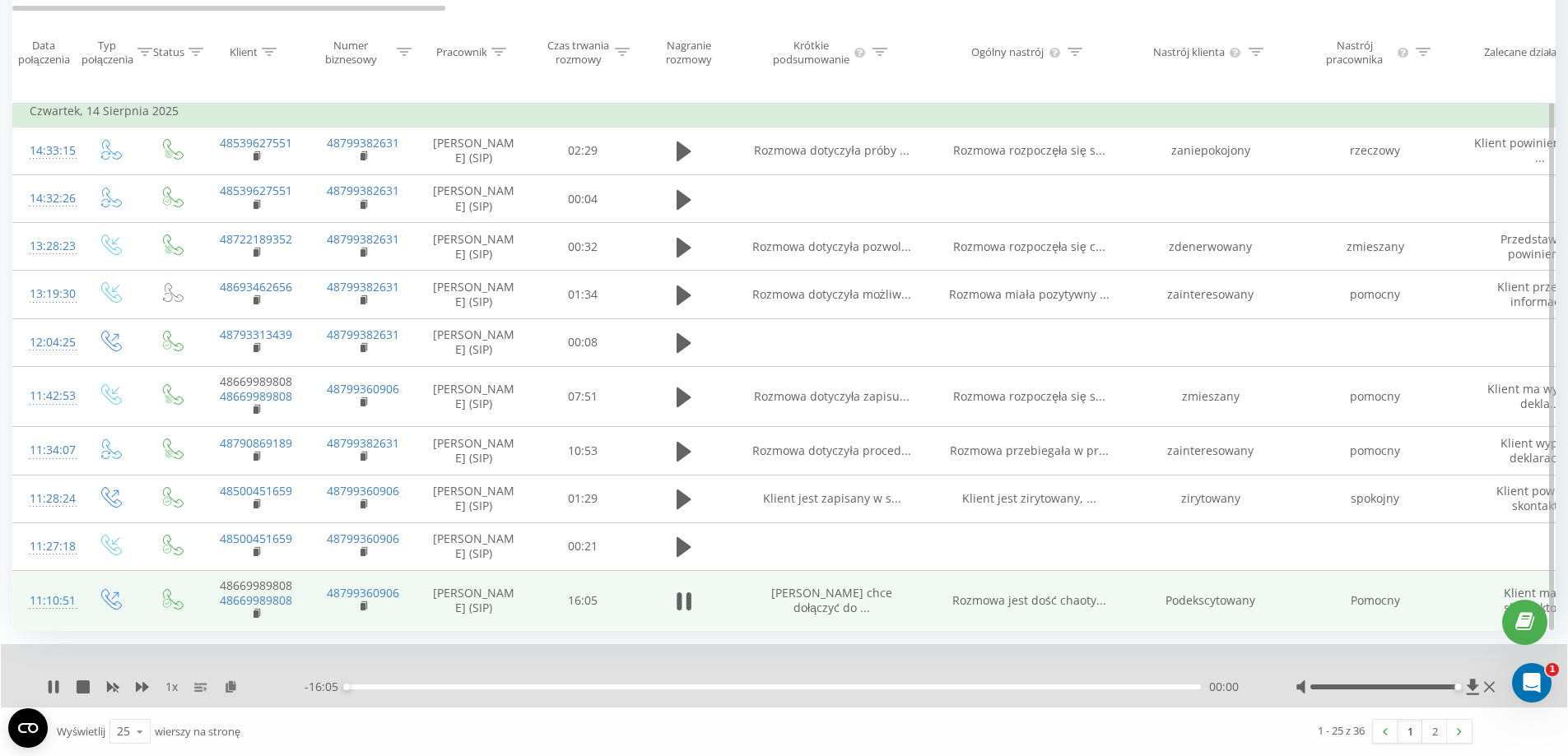
click at [976, 684] on div "00:00" at bounding box center [773, 686] width 854 height 5
click at [671, 601] on button at bounding box center [683, 601] width 25 height 25
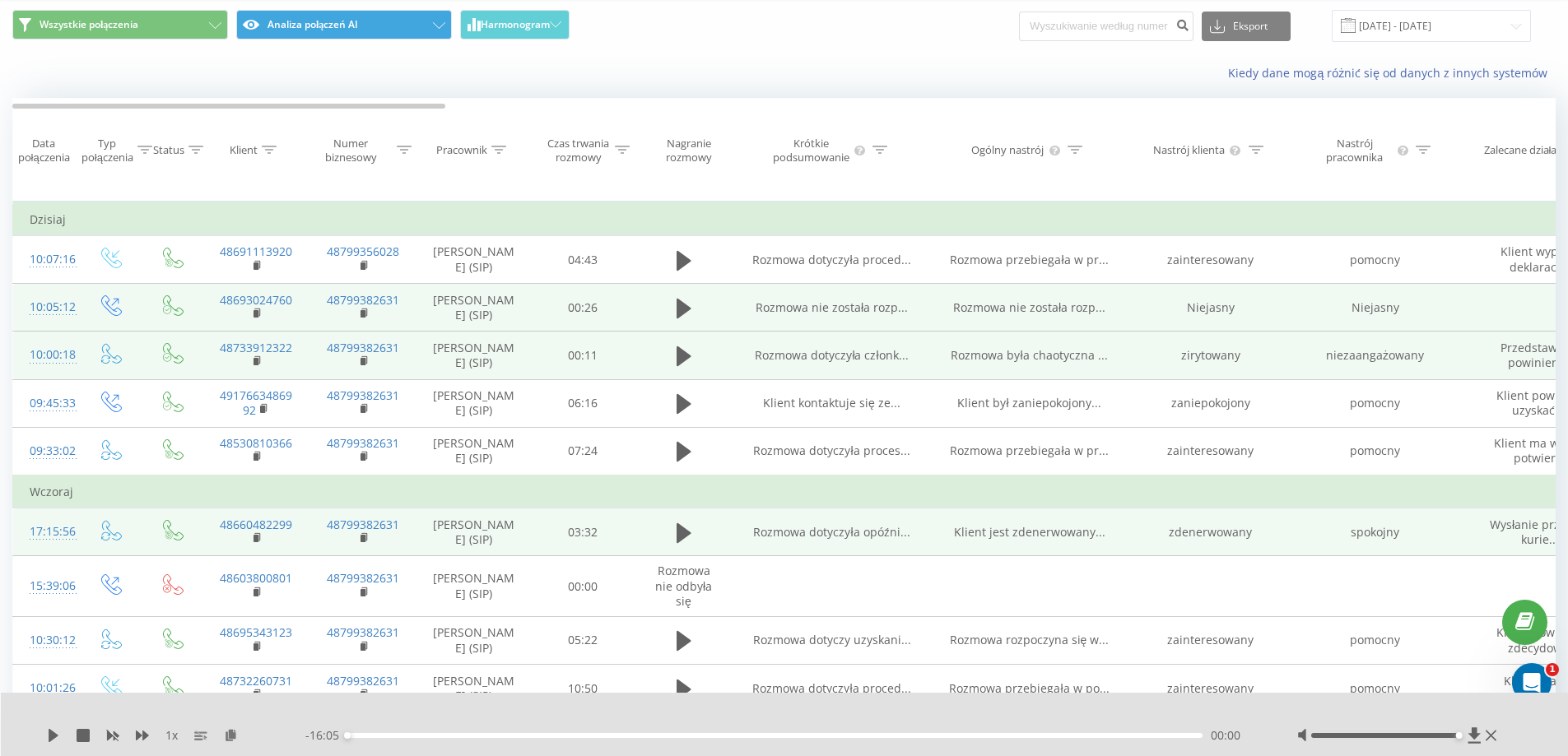
drag, startPoint x: 1513, startPoint y: 533, endPoint x: 1564, endPoint y: 531, distance: 51.0
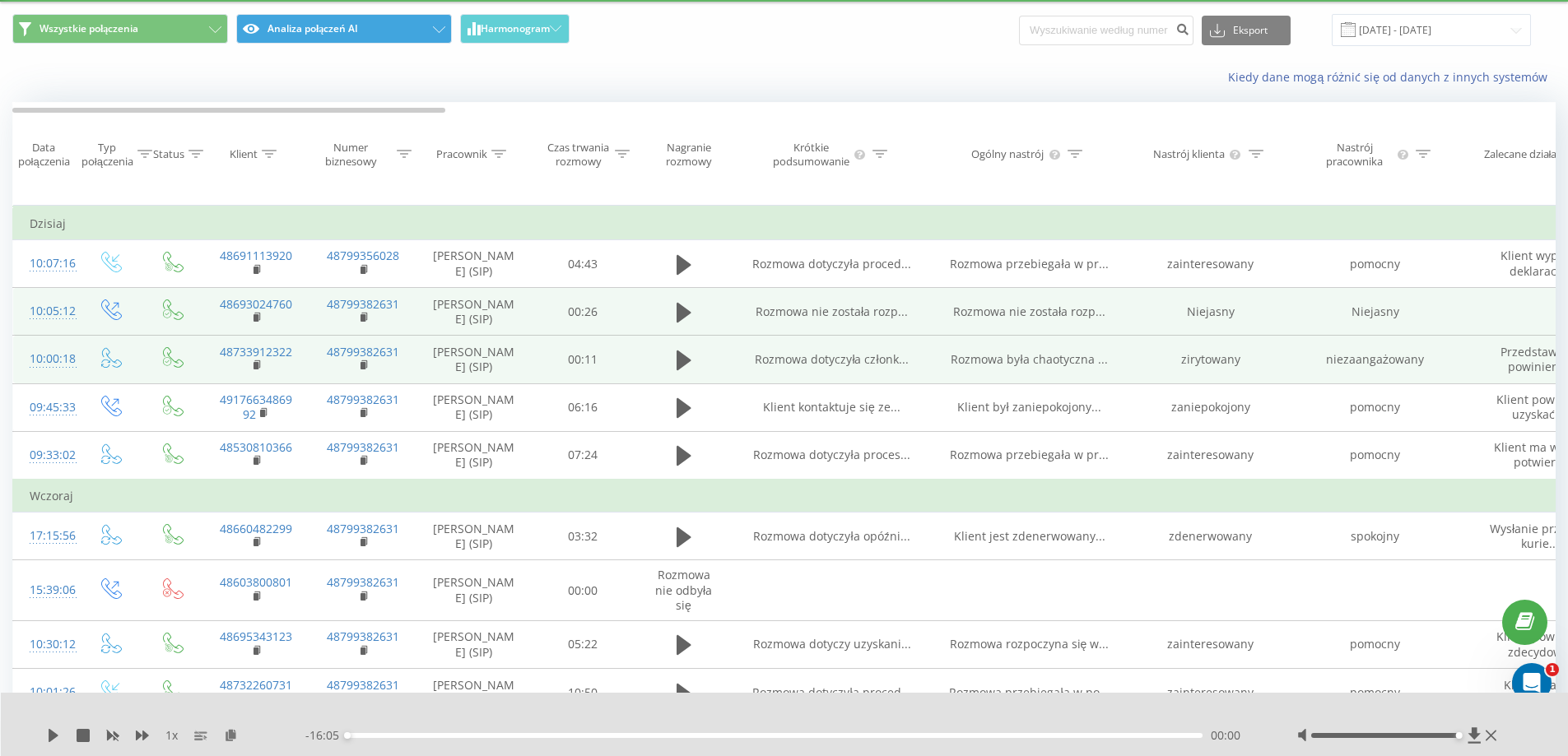
drag, startPoint x: 270, startPoint y: 167, endPoint x: 816, endPoint y: 225, distance: 549.1
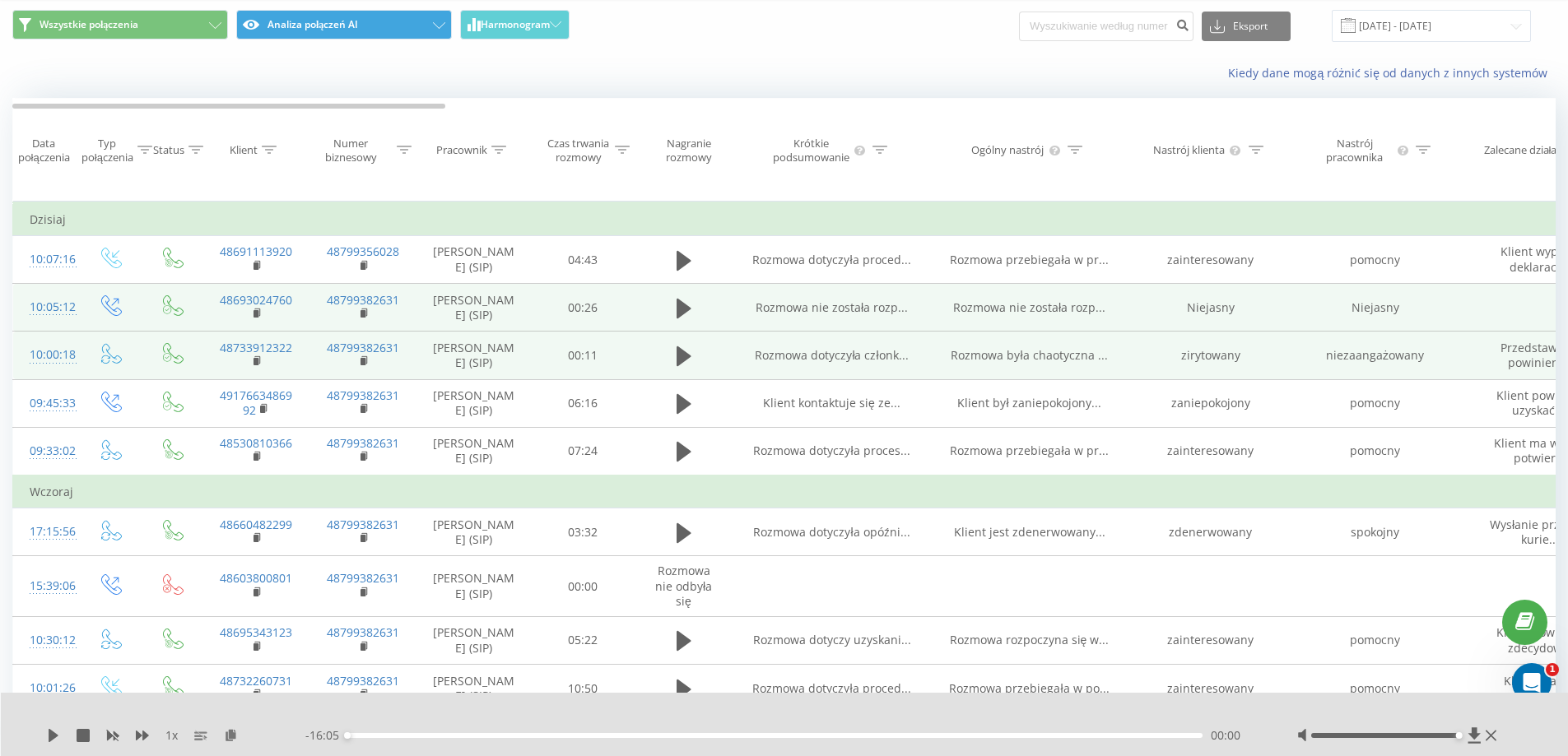
scroll to position [0, 0]
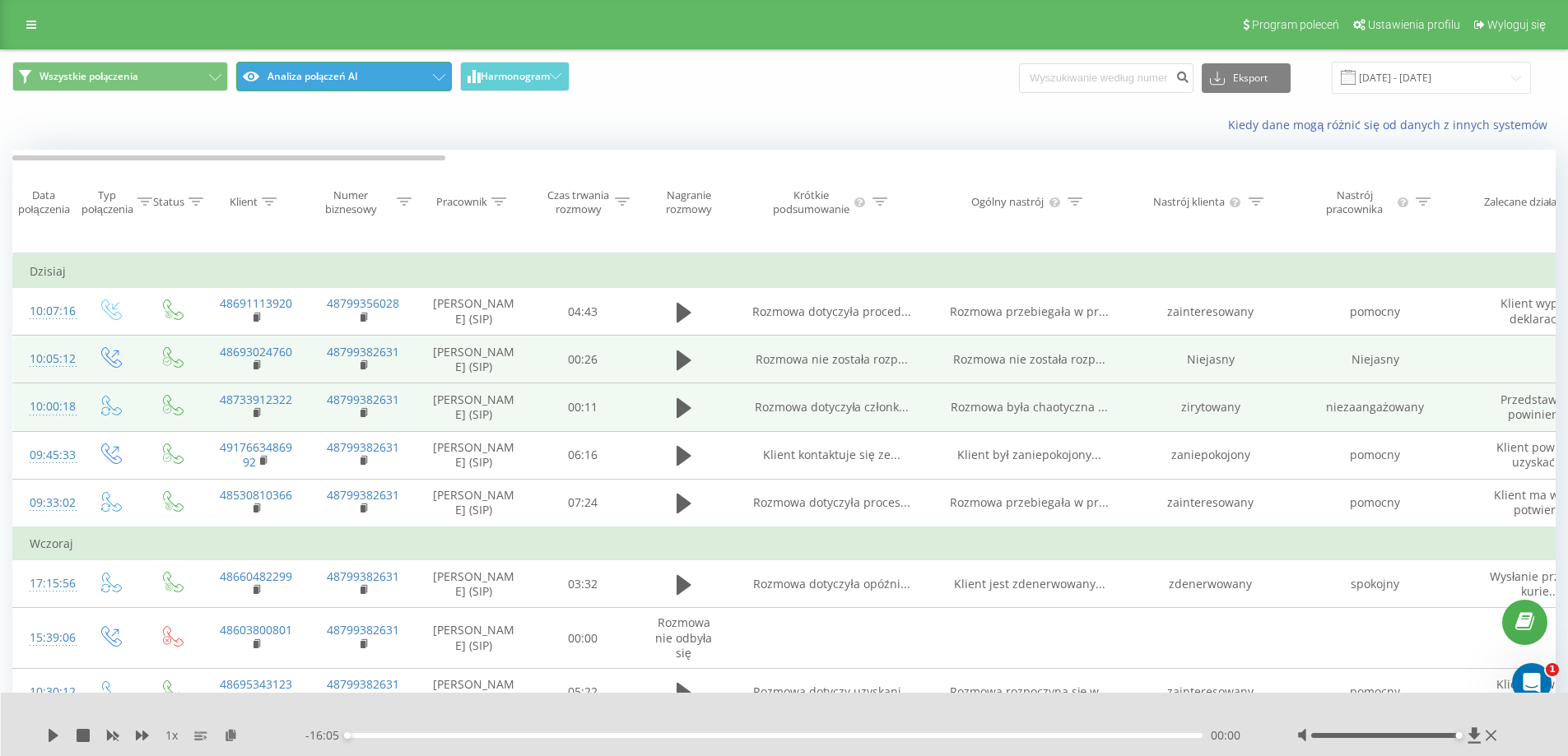
click at [360, 82] on button "Analiza połączeń AI" at bounding box center [344, 77] width 215 height 30
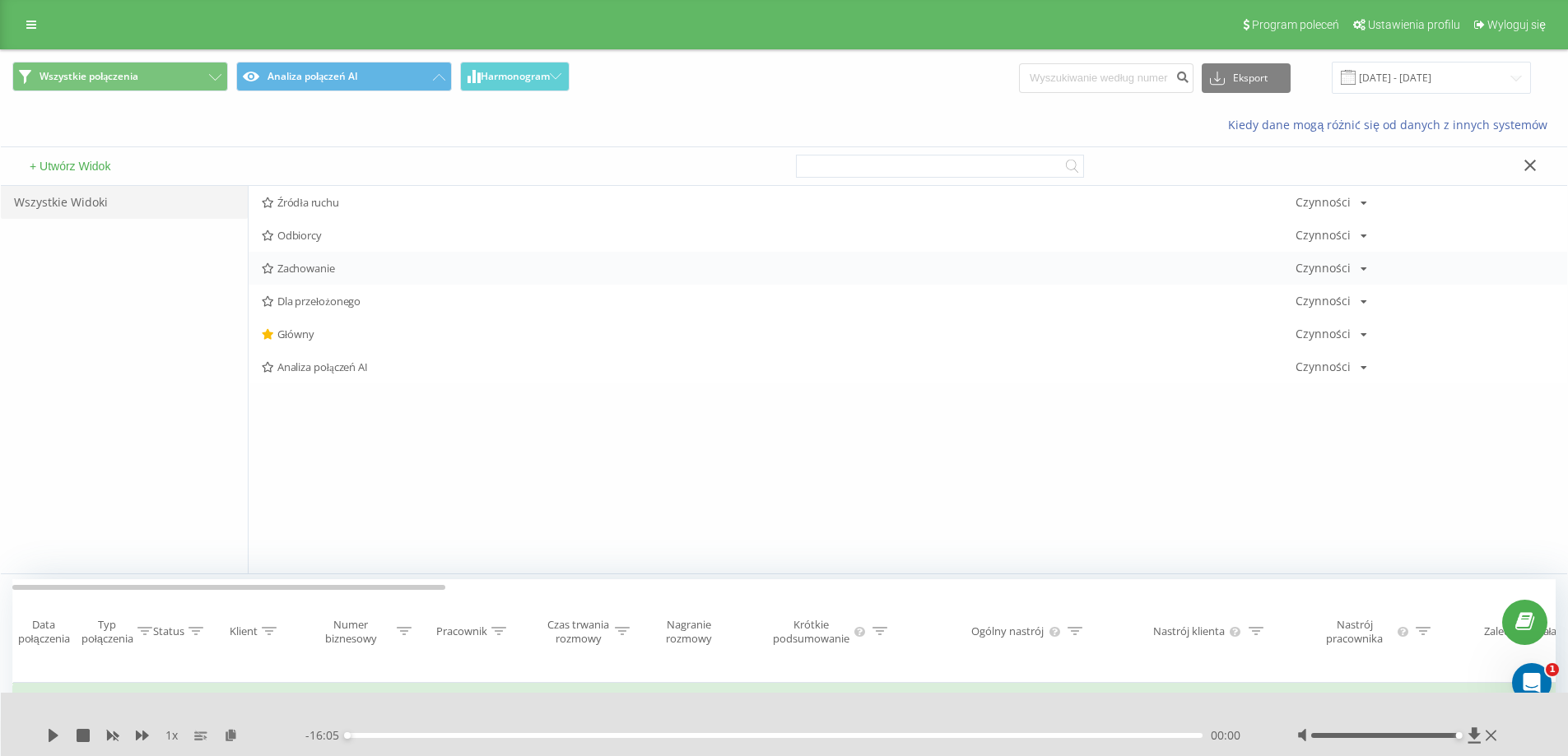
click at [299, 275] on div "Zachowanie Czynności Edytuj Kopiuj Usuń Domyślnie Udostępnij" at bounding box center [908, 267] width 1319 height 33
click at [265, 275] on div "Zachowanie Czynności Edytuj Kopiuj Usuń Domyślnie Udostępnij" at bounding box center [908, 267] width 1319 height 33
click at [269, 264] on icon at bounding box center [267, 268] width 12 height 11
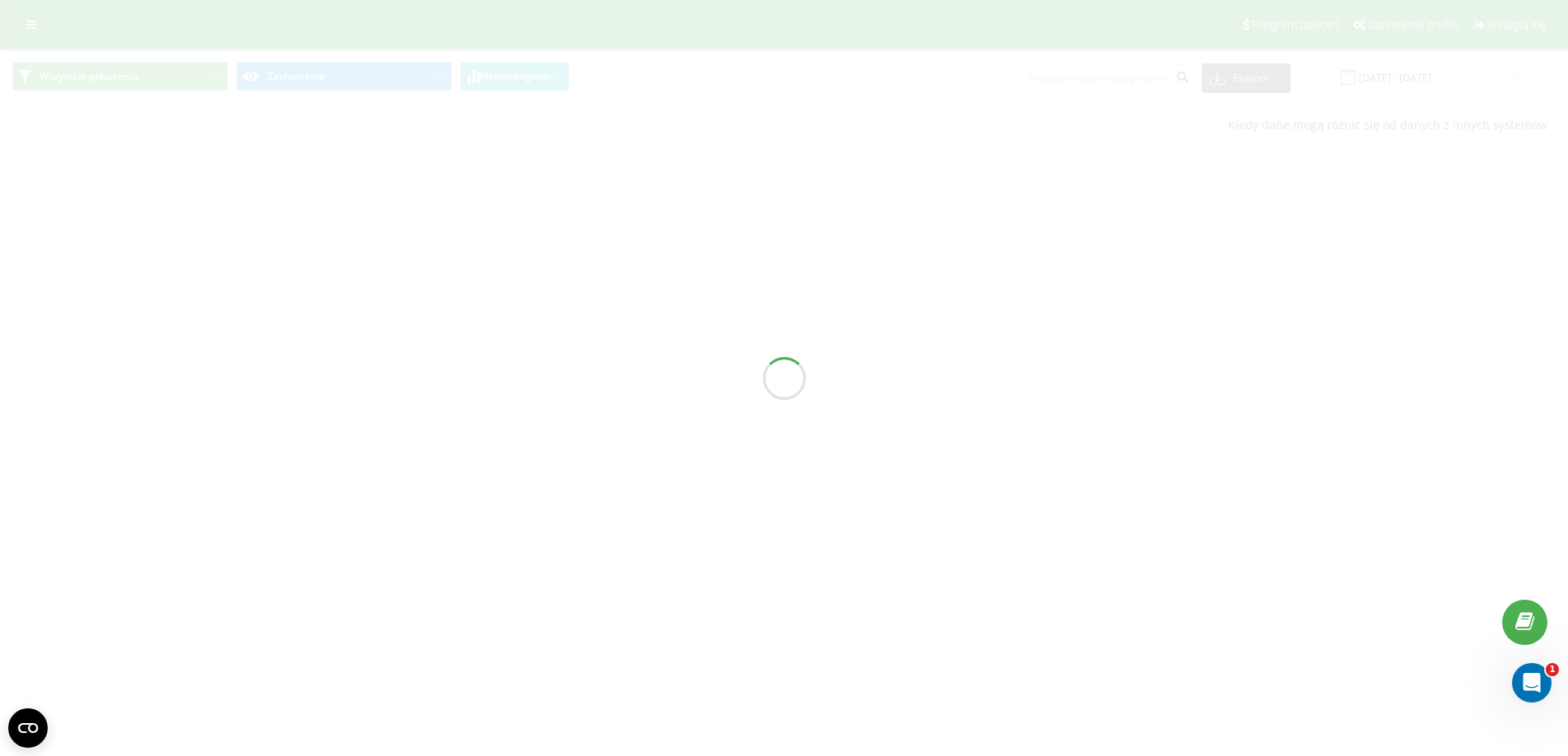
click at [269, 264] on div at bounding box center [784, 378] width 1568 height 756
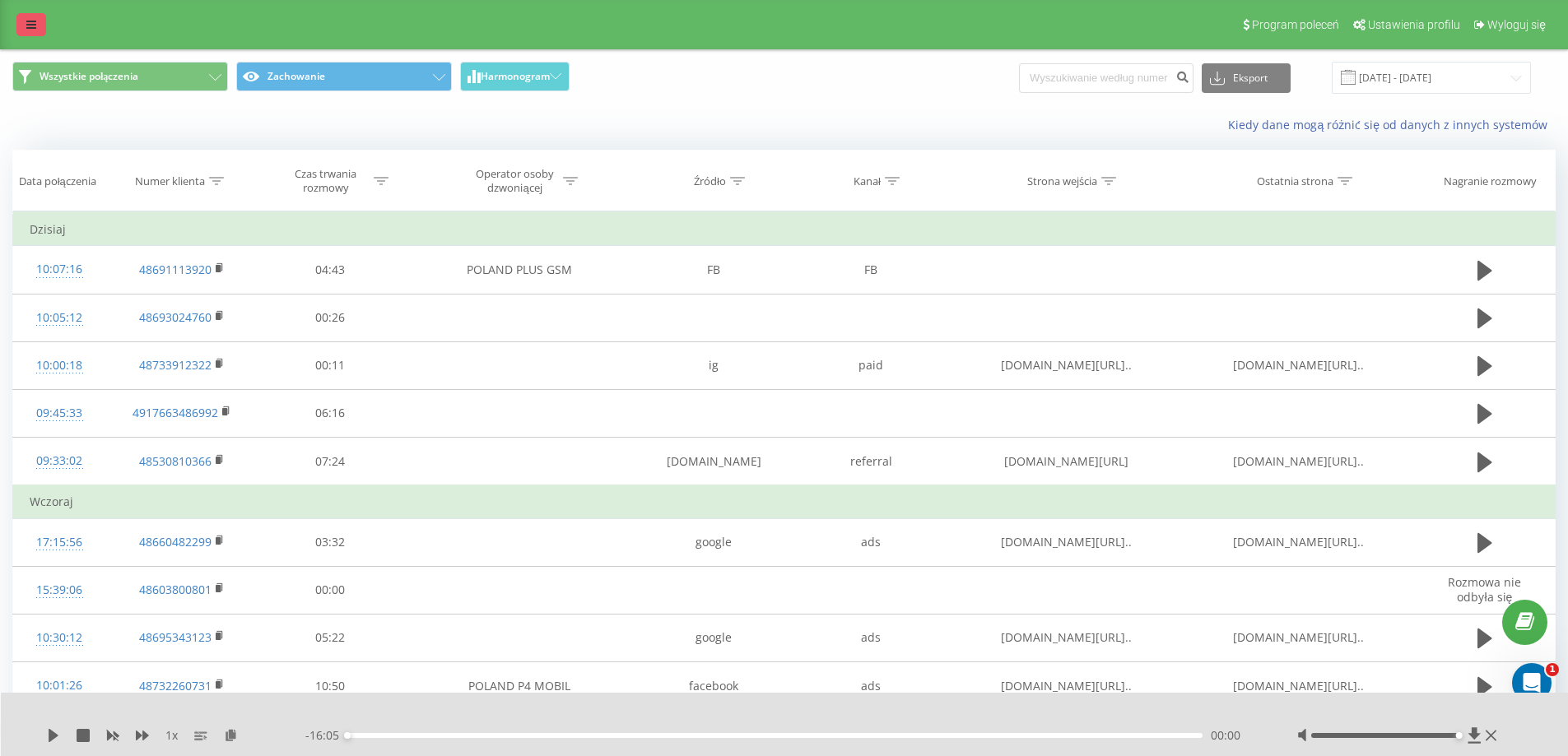
click at [38, 28] on link at bounding box center [31, 24] width 30 height 23
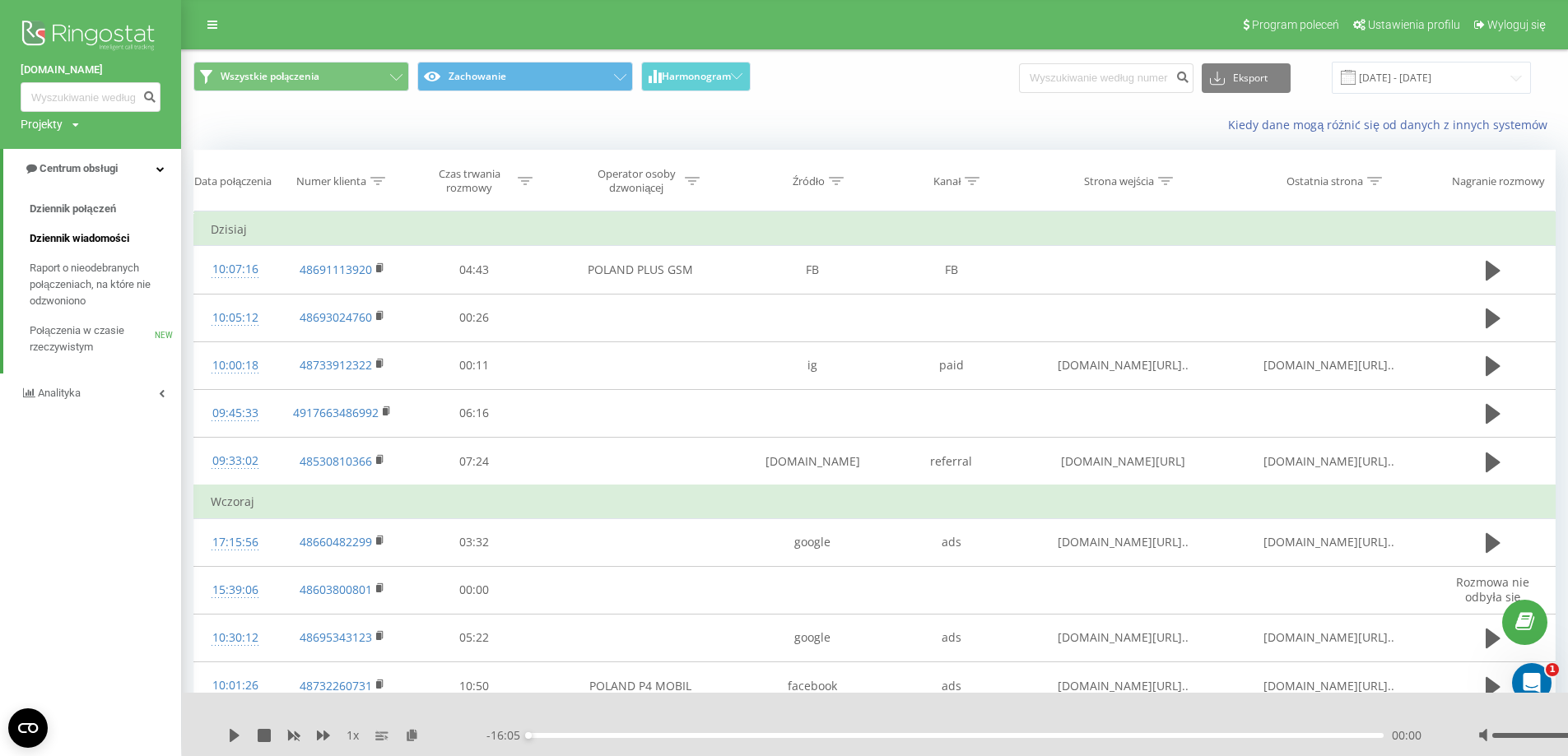
click at [90, 233] on span "Dziennik wiadomości" at bounding box center [80, 238] width 100 height 16
